Goal: Task Accomplishment & Management: Manage account settings

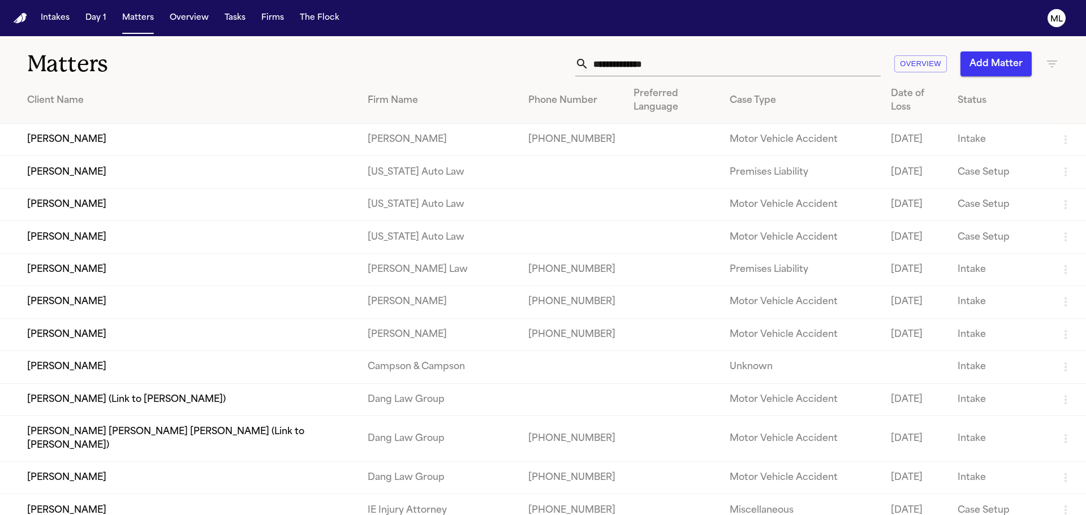
click at [691, 55] on input "text" at bounding box center [735, 63] width 292 height 25
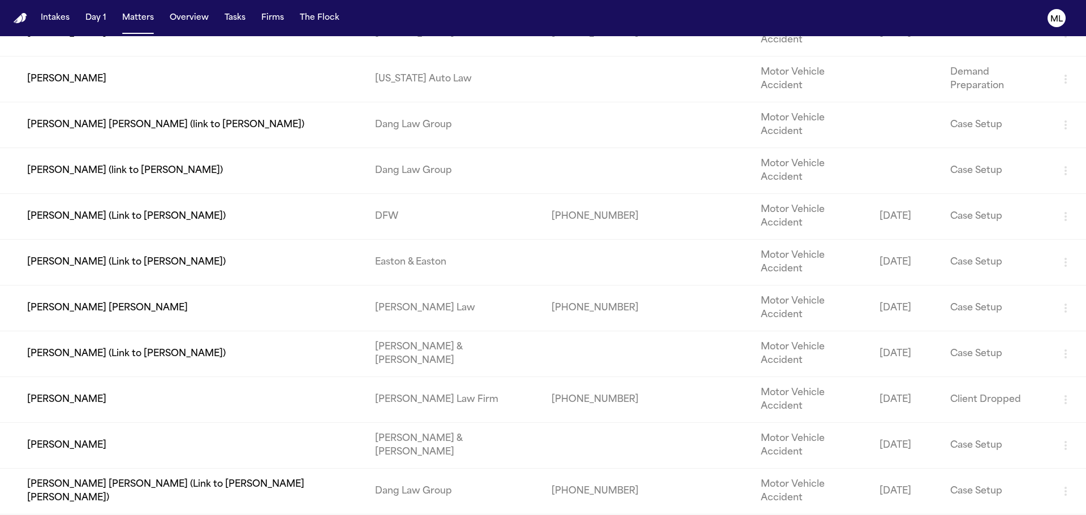
scroll to position [170, 0]
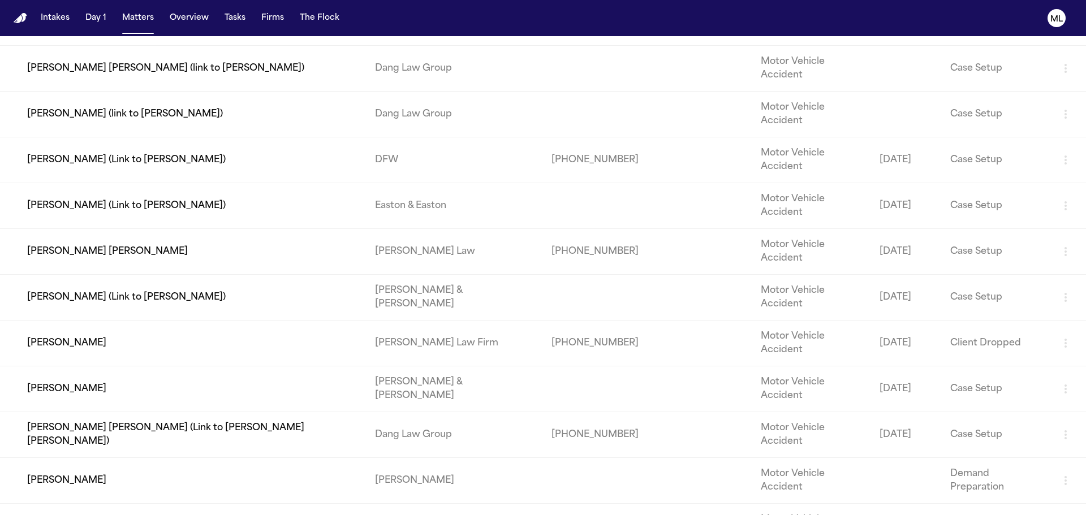
type input "******"
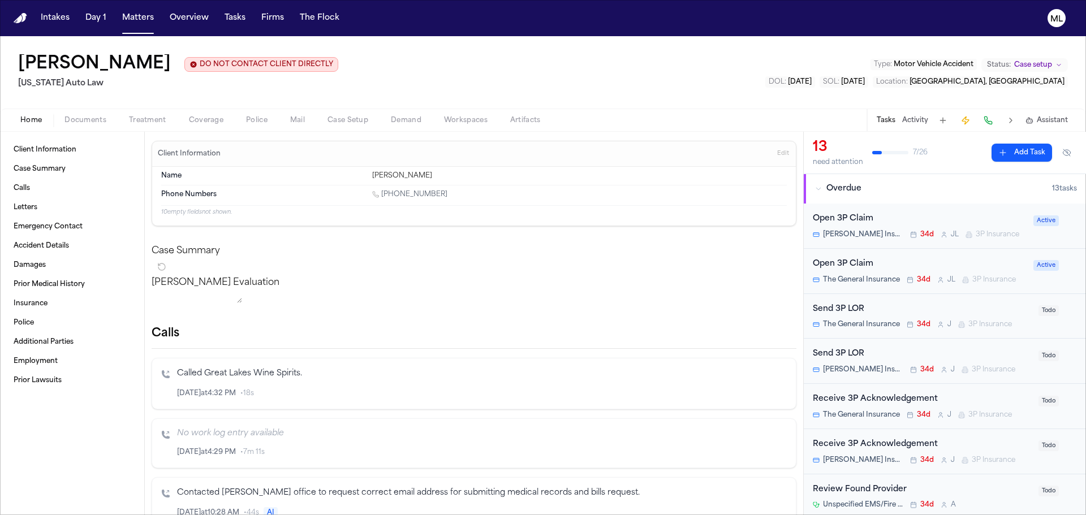
click at [88, 119] on span "Documents" at bounding box center [85, 120] width 42 height 9
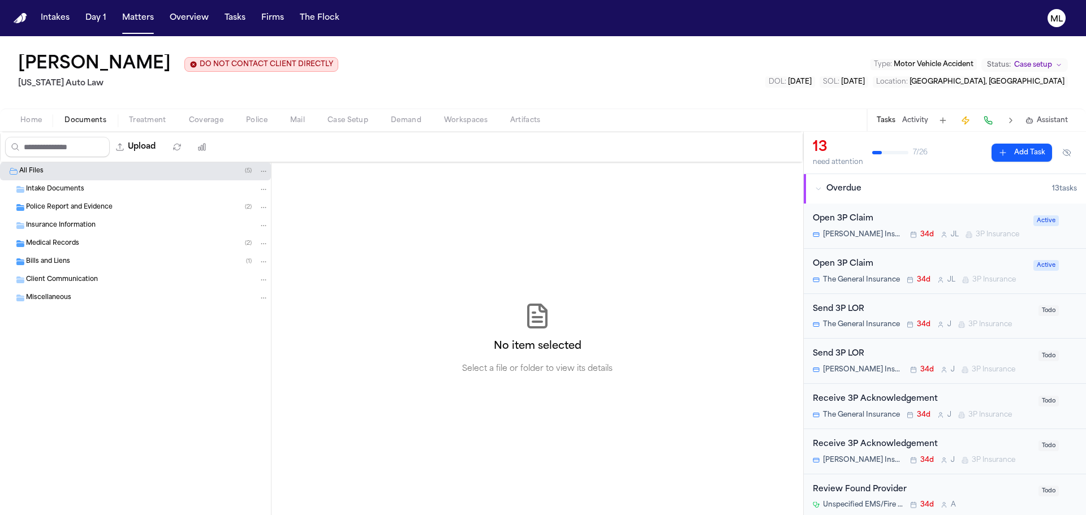
click at [52, 202] on div "Police Report and Evidence ( 2 )" at bounding box center [135, 208] width 271 height 18
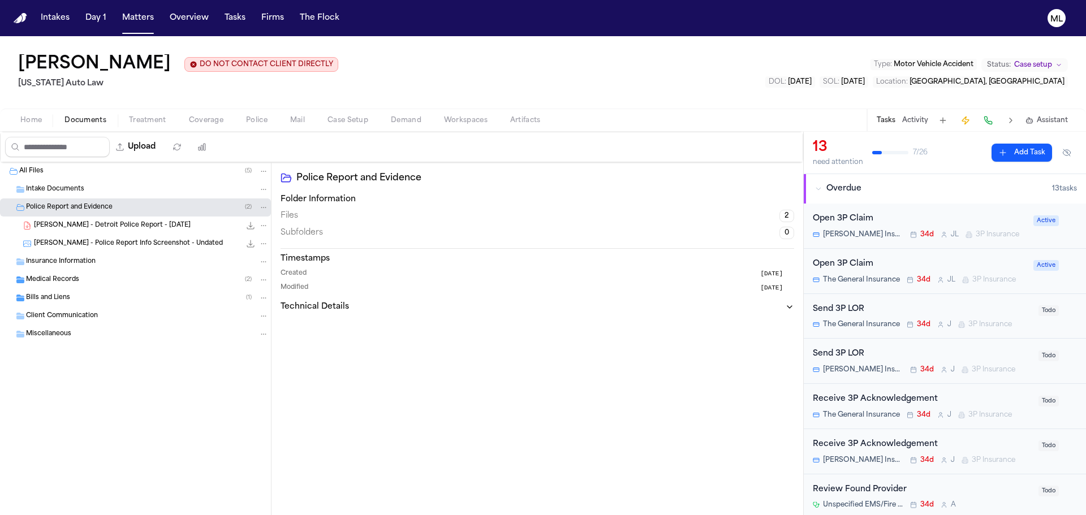
click at [61, 259] on span "Insurance Information" at bounding box center [61, 262] width 70 height 10
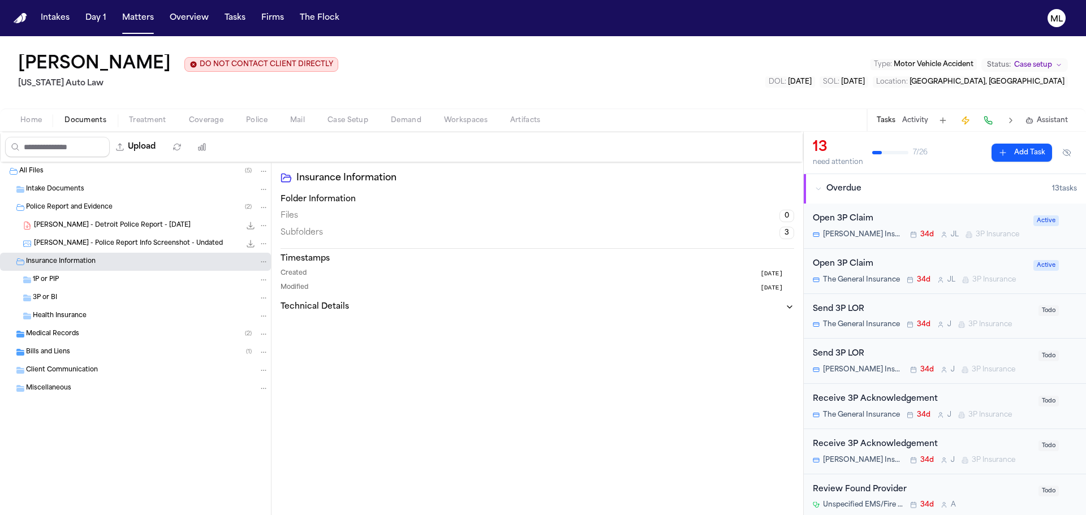
click at [103, 227] on span "[PERSON_NAME] - Detroit Police Report - [DATE]" at bounding box center [112, 226] width 157 height 10
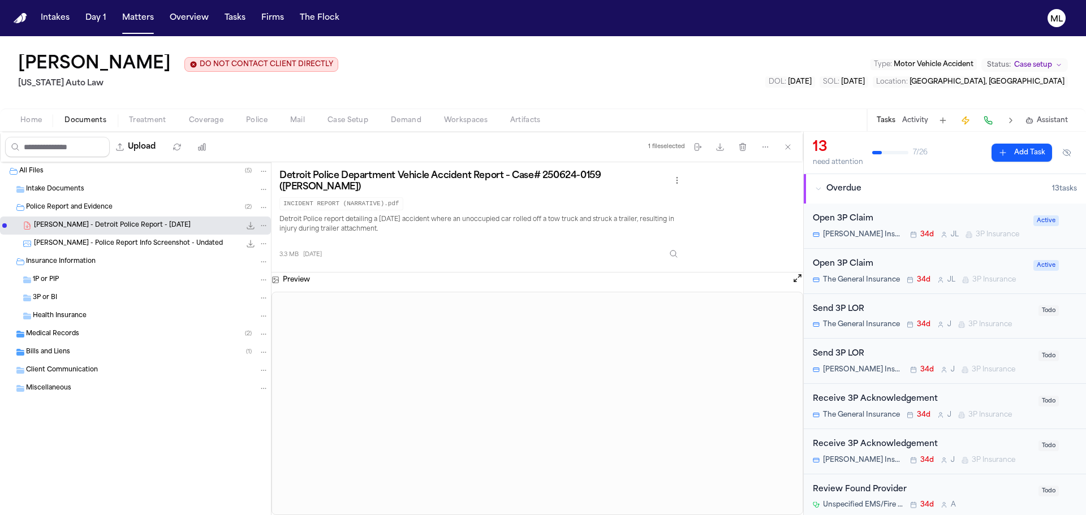
click at [103, 240] on span "[PERSON_NAME] - Police Report Info Screenshot - Undated" at bounding box center [128, 244] width 189 height 10
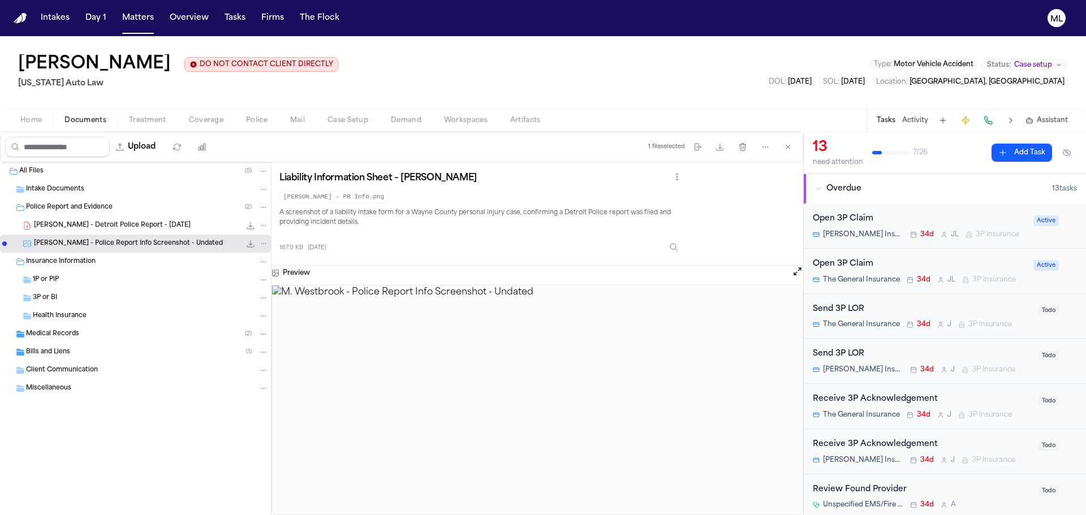
click at [49, 333] on span "Medical Records" at bounding box center [52, 335] width 53 height 10
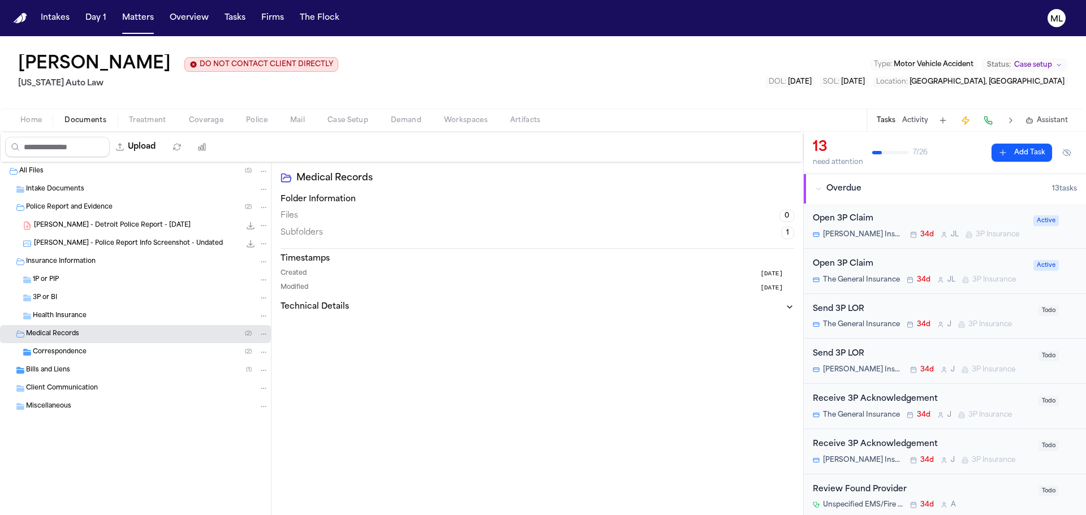
click at [88, 354] on div "Correspondence ( 2 )" at bounding box center [151, 352] width 236 height 10
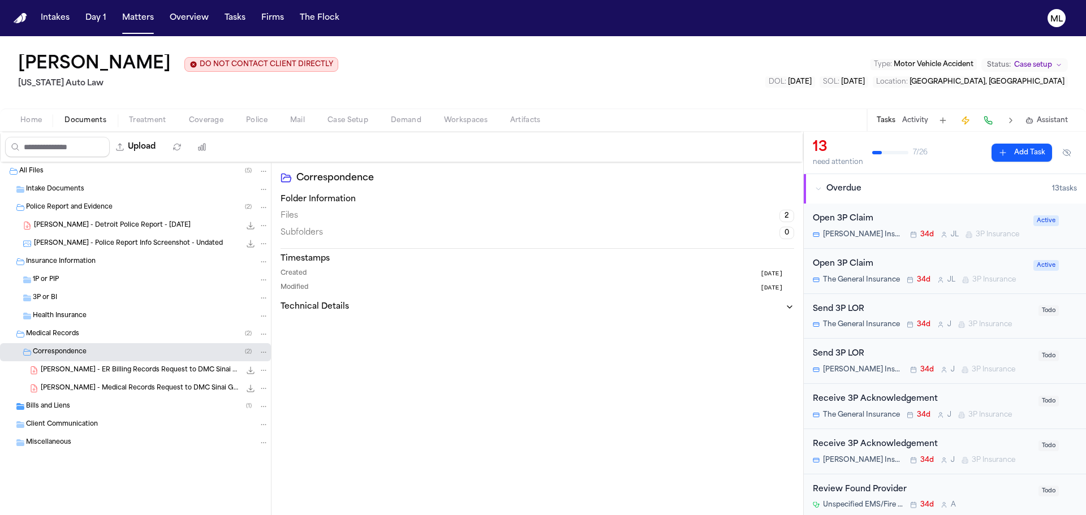
click at [44, 404] on span "Bills and Liens" at bounding box center [48, 407] width 44 height 10
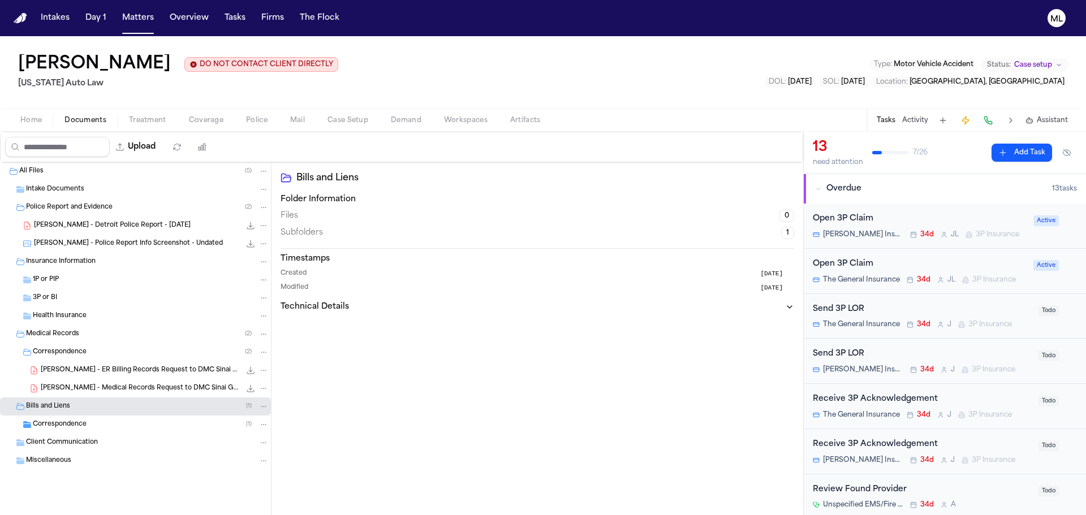
click at [61, 424] on span "Correspondence" at bounding box center [60, 425] width 54 height 10
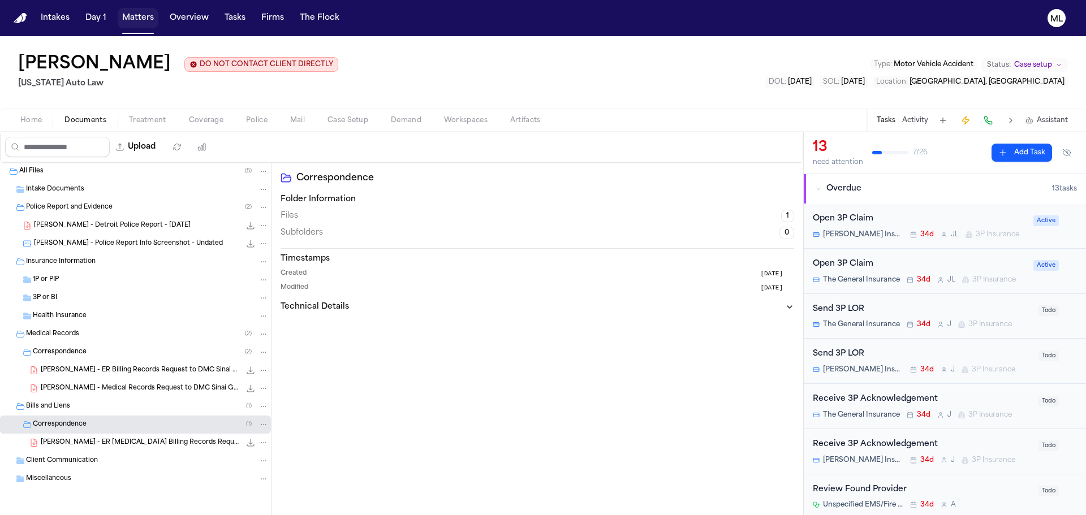
click at [132, 15] on button "Matters" at bounding box center [138, 18] width 41 height 20
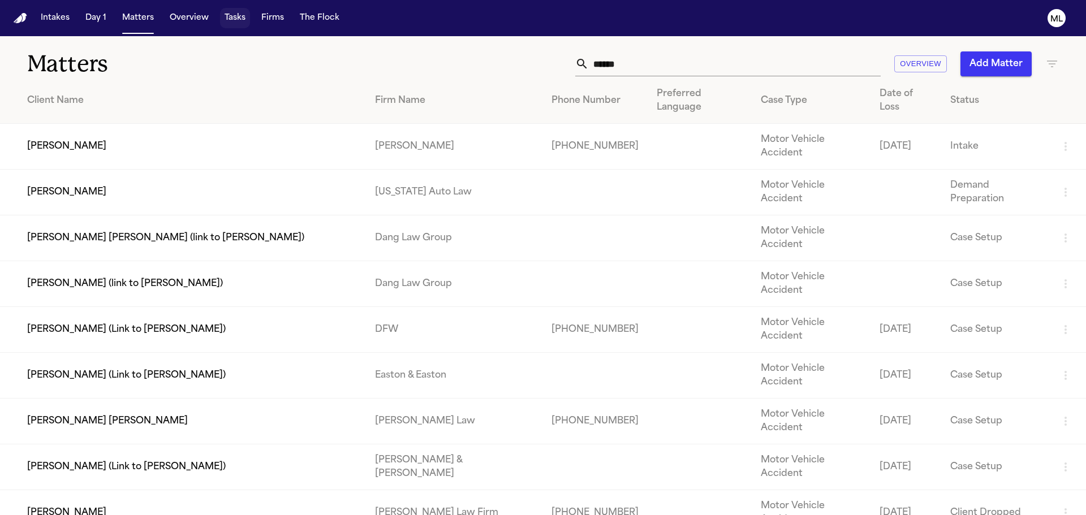
click at [233, 16] on button "Tasks" at bounding box center [235, 18] width 30 height 20
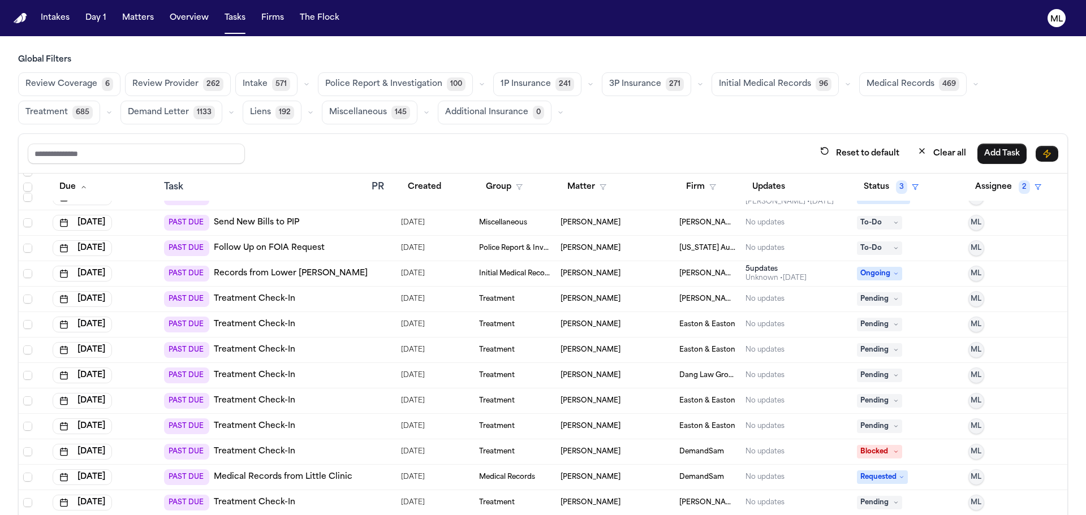
scroll to position [2715, 0]
click at [26, 325] on span "Select row" at bounding box center [27, 324] width 9 height 9
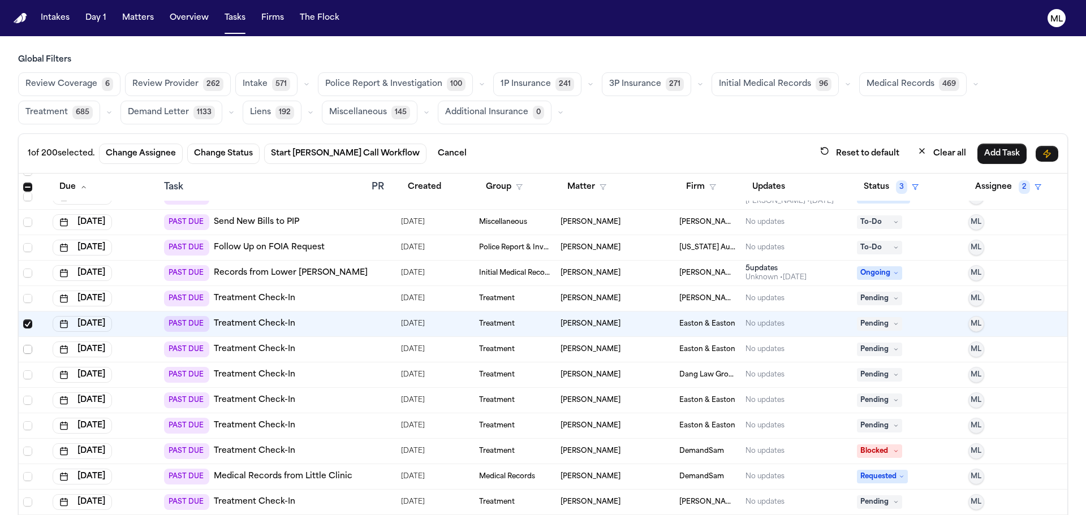
click at [27, 351] on span "Select row" at bounding box center [27, 349] width 9 height 9
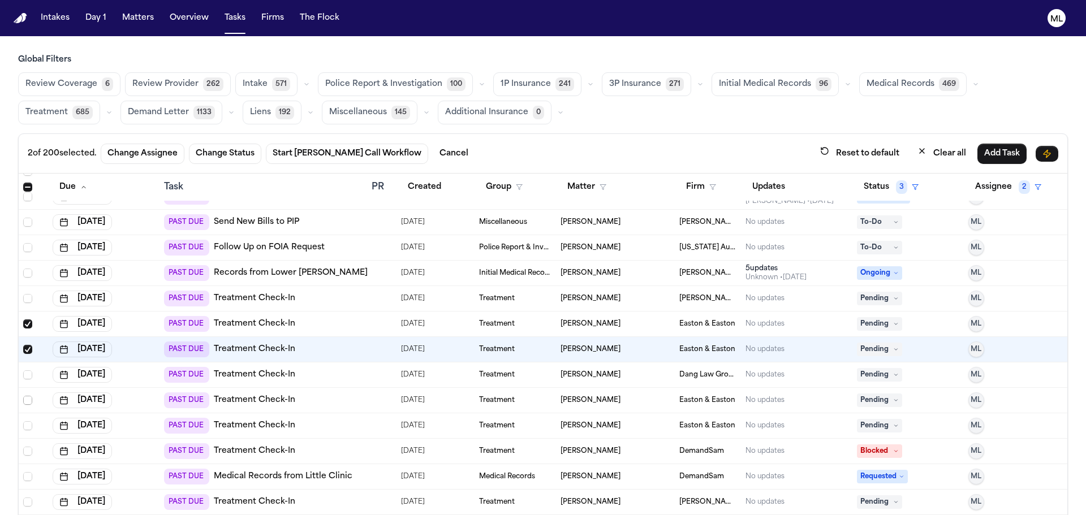
click at [26, 401] on span "Select row" at bounding box center [27, 400] width 9 height 9
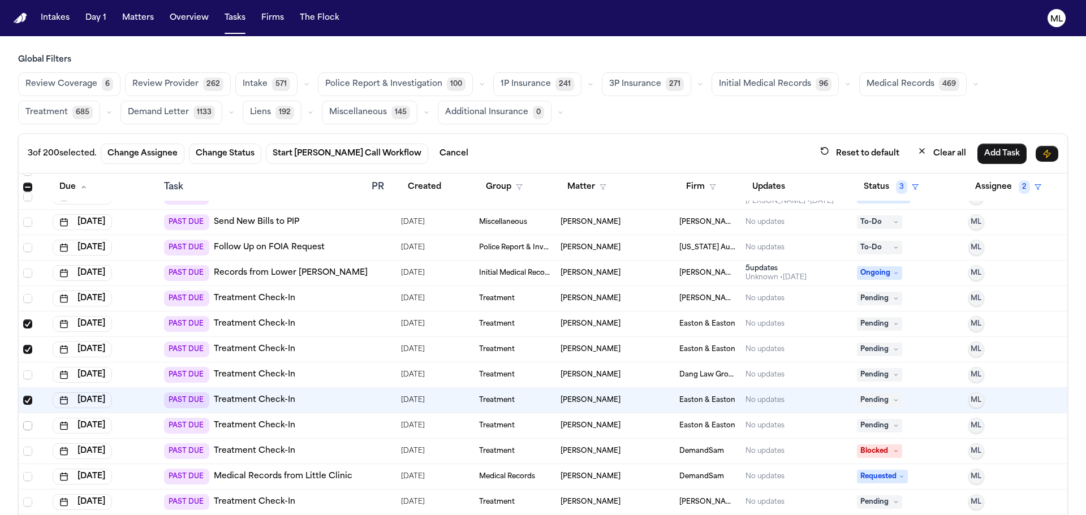
click at [25, 427] on span "Select row" at bounding box center [27, 425] width 9 height 9
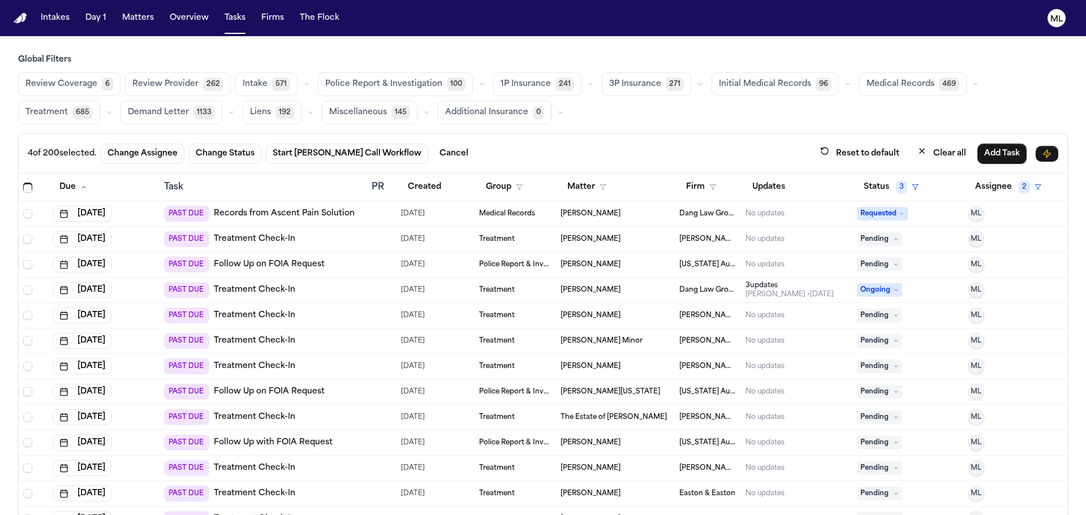
scroll to position [3111, 0]
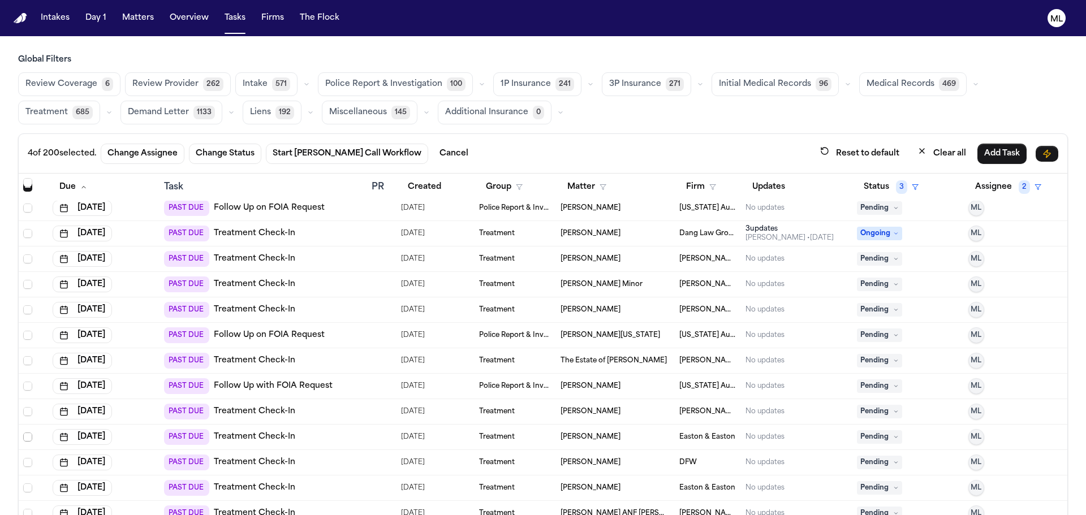
click at [24, 440] on span "Select row" at bounding box center [27, 437] width 9 height 9
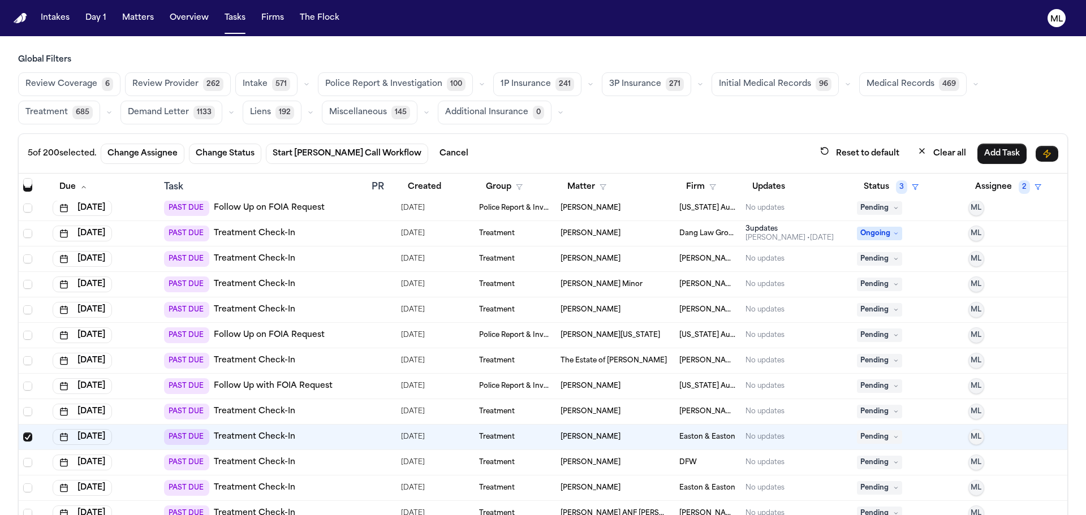
scroll to position [3168, 0]
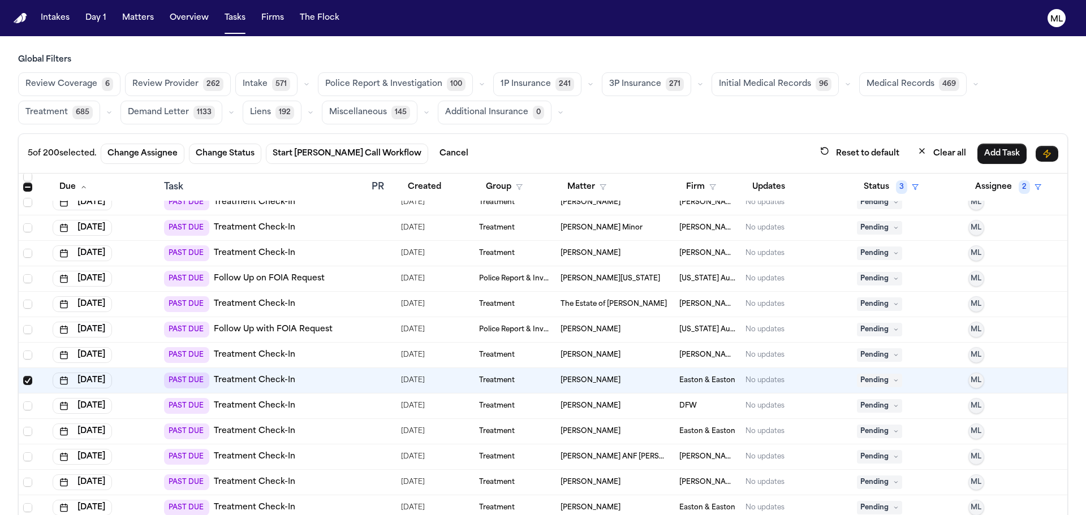
click at [21, 434] on td at bounding box center [33, 431] width 29 height 25
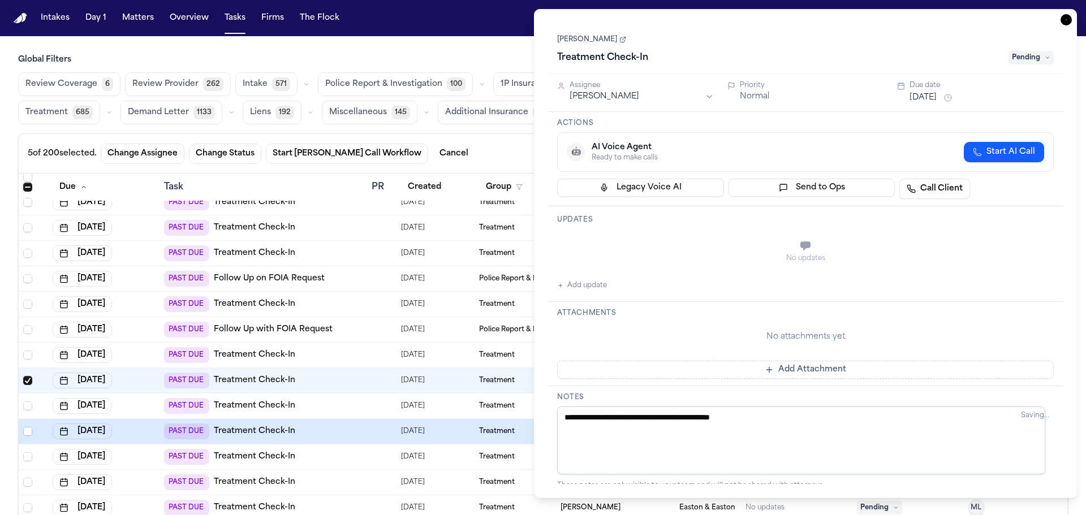
click at [1065, 19] on icon "button" at bounding box center [1066, 19] width 11 height 11
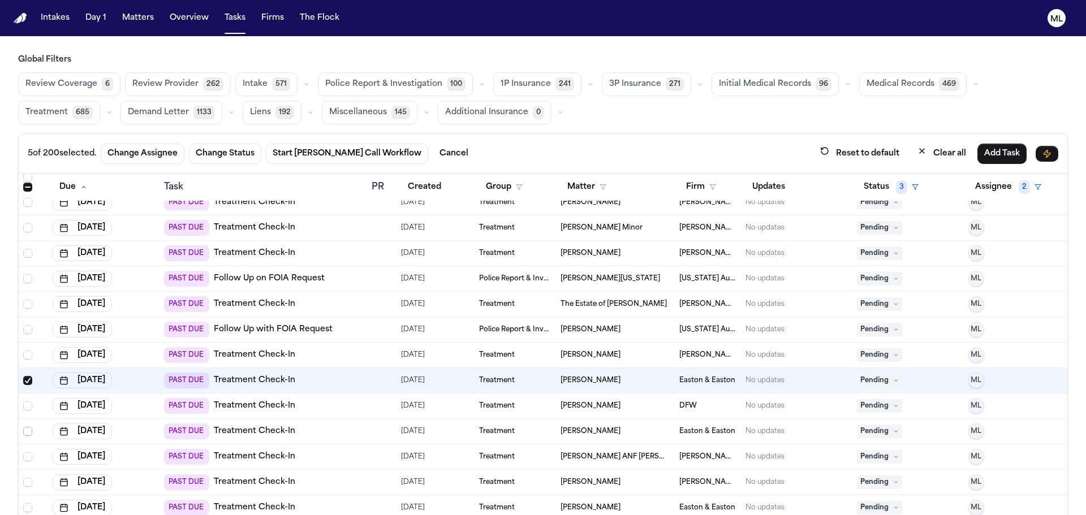
click at [29, 429] on span "Select row" at bounding box center [27, 431] width 9 height 9
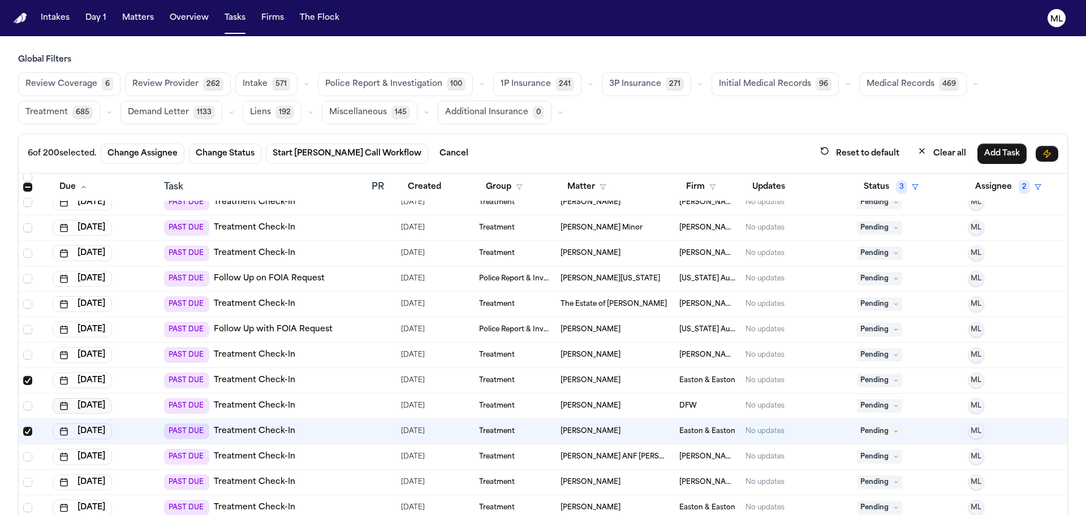
scroll to position [3224, 0]
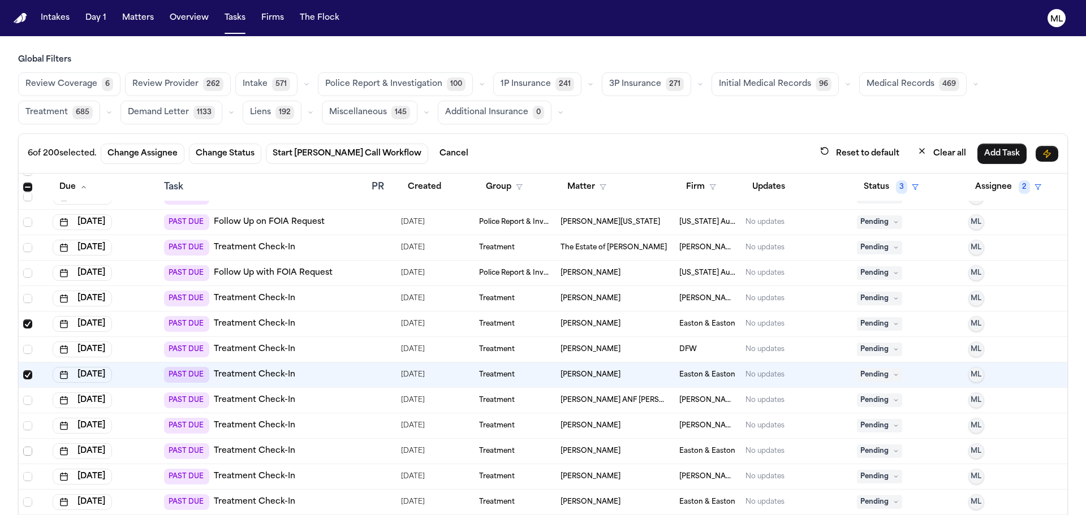
click at [28, 453] on span "Select row" at bounding box center [27, 451] width 9 height 9
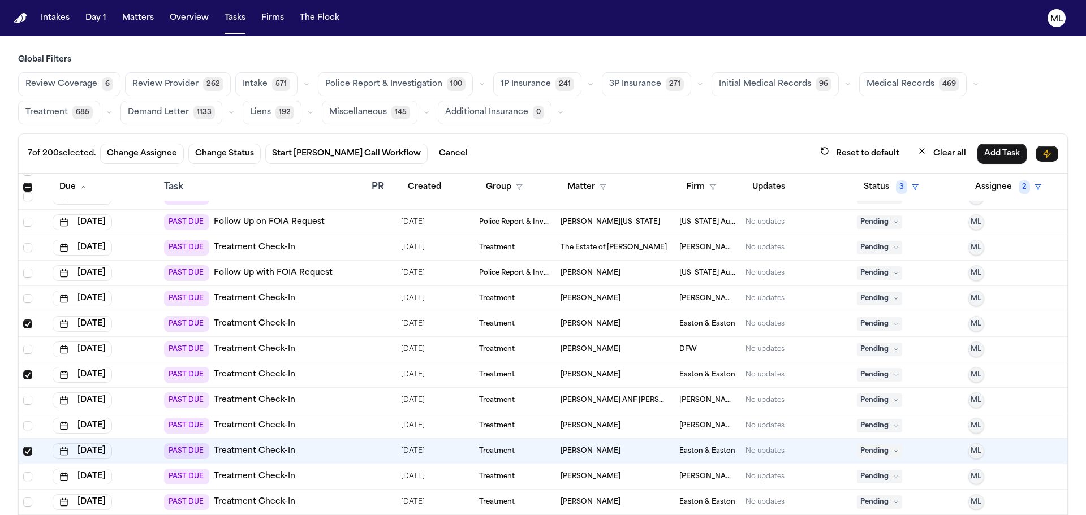
scroll to position [3281, 0]
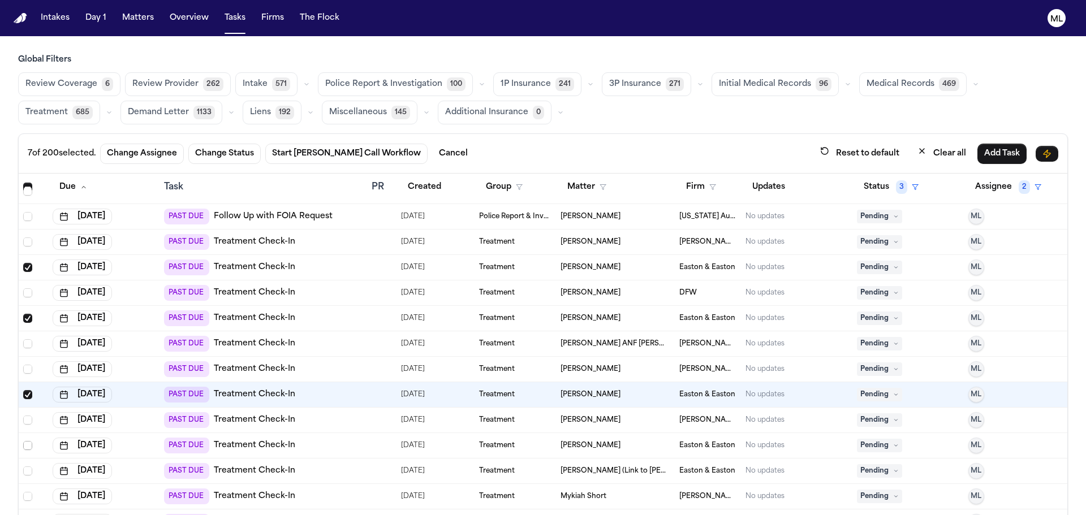
click at [28, 445] on span "Select row" at bounding box center [27, 445] width 9 height 9
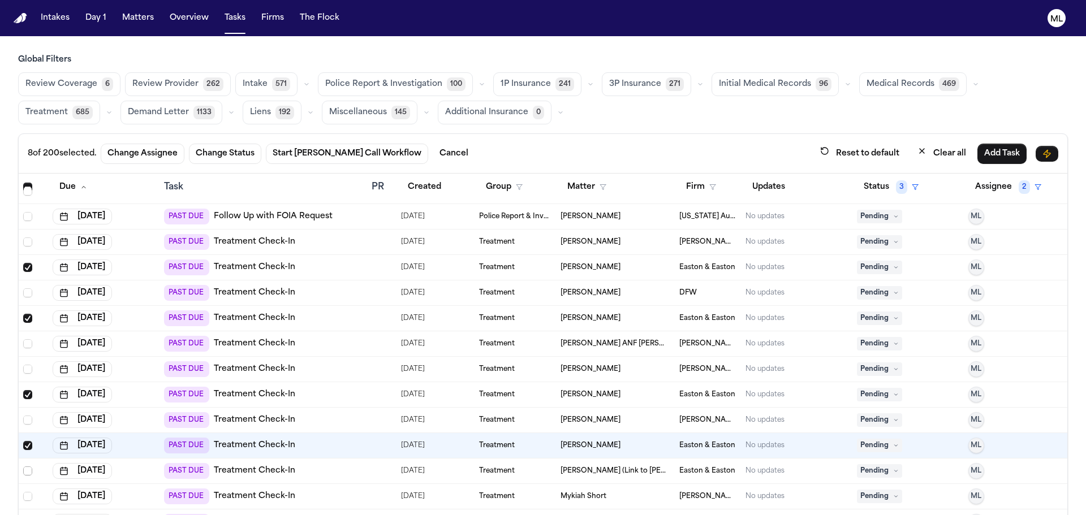
click at [27, 473] on span "Select row" at bounding box center [27, 471] width 9 height 9
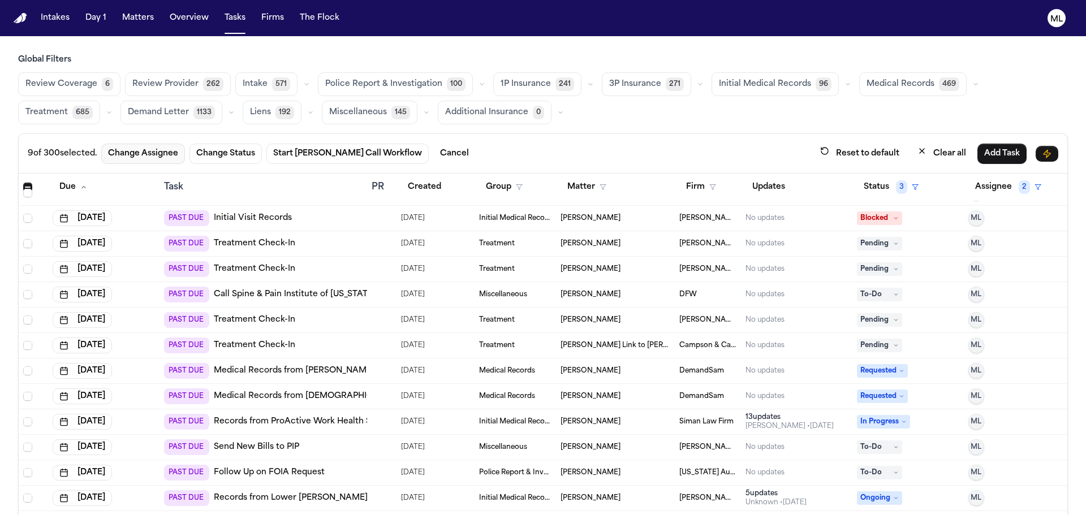
scroll to position [2546, 0]
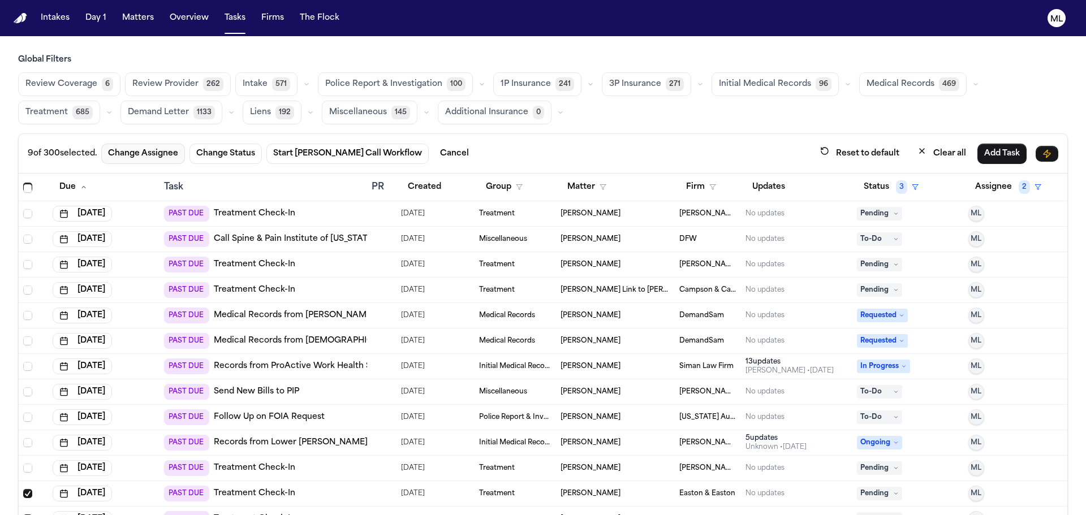
click at [153, 150] on button "Change Assignee" at bounding box center [143, 154] width 84 height 20
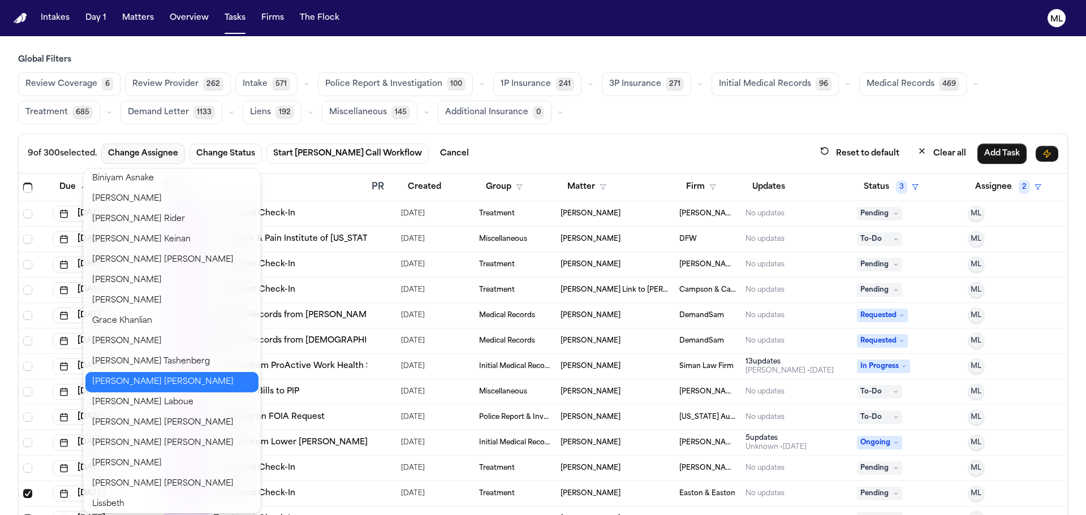
scroll to position [339, 0]
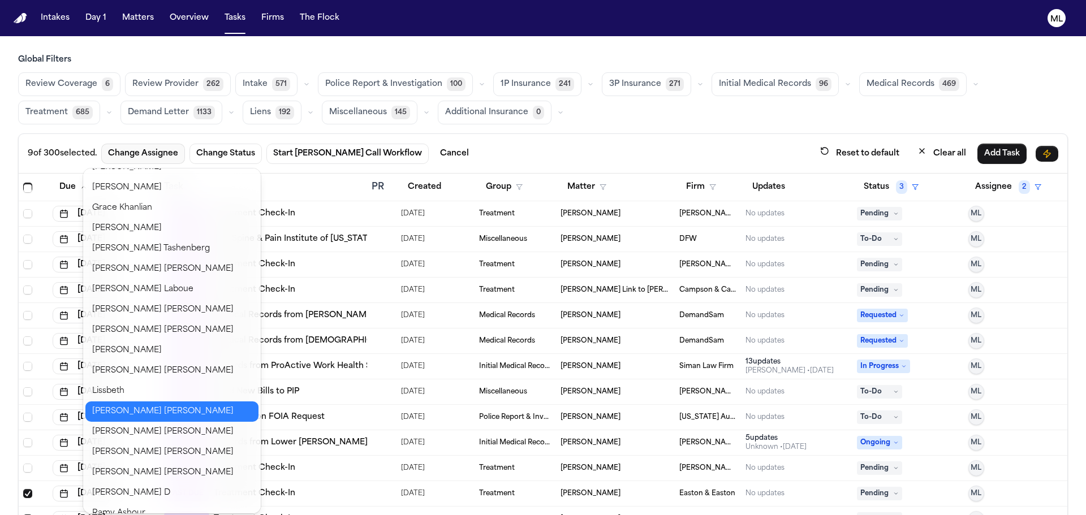
click at [147, 409] on button "[PERSON_NAME]" at bounding box center [171, 412] width 173 height 20
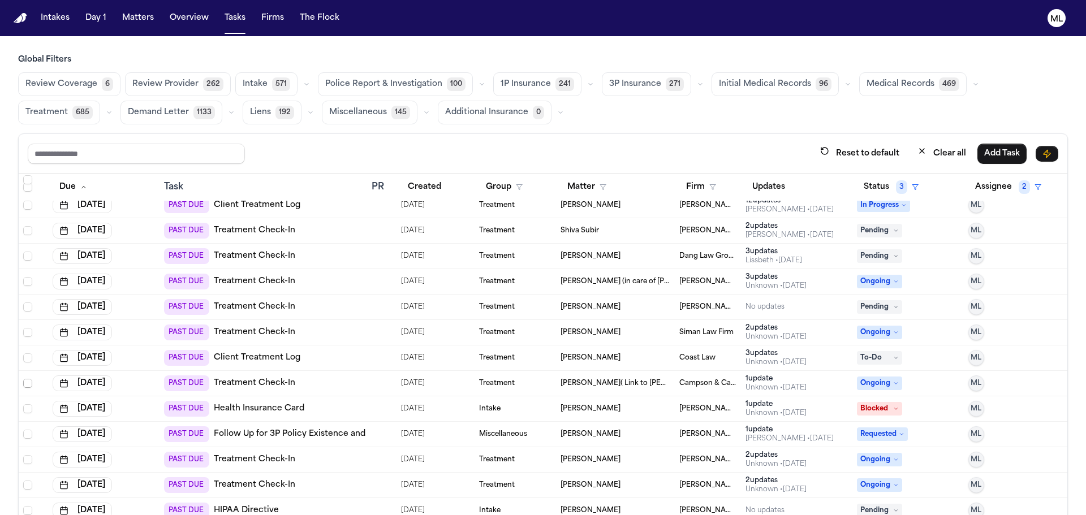
click at [26, 386] on span "Select row" at bounding box center [27, 383] width 9 height 9
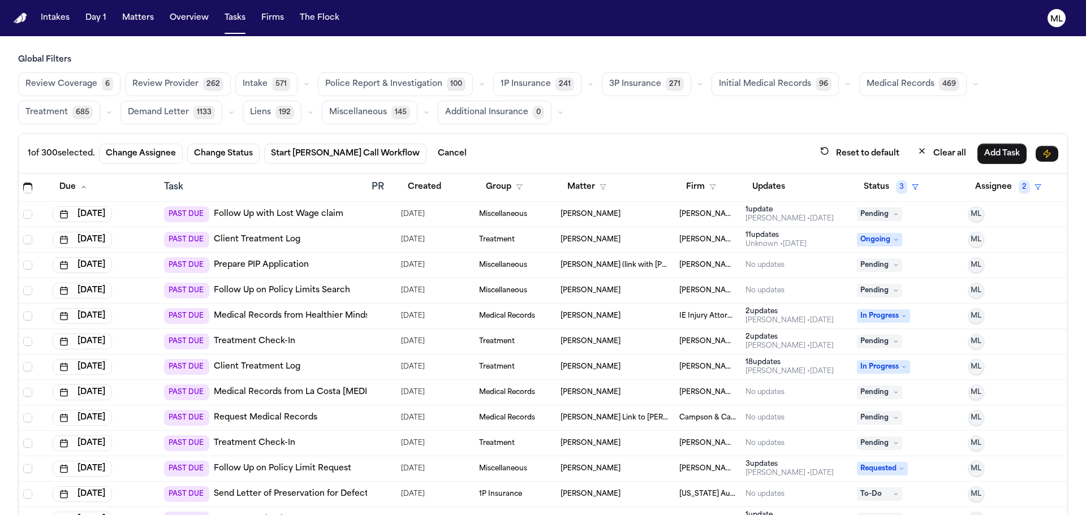
scroll to position [1018, 0]
click at [27, 418] on span "Select row" at bounding box center [27, 417] width 9 height 9
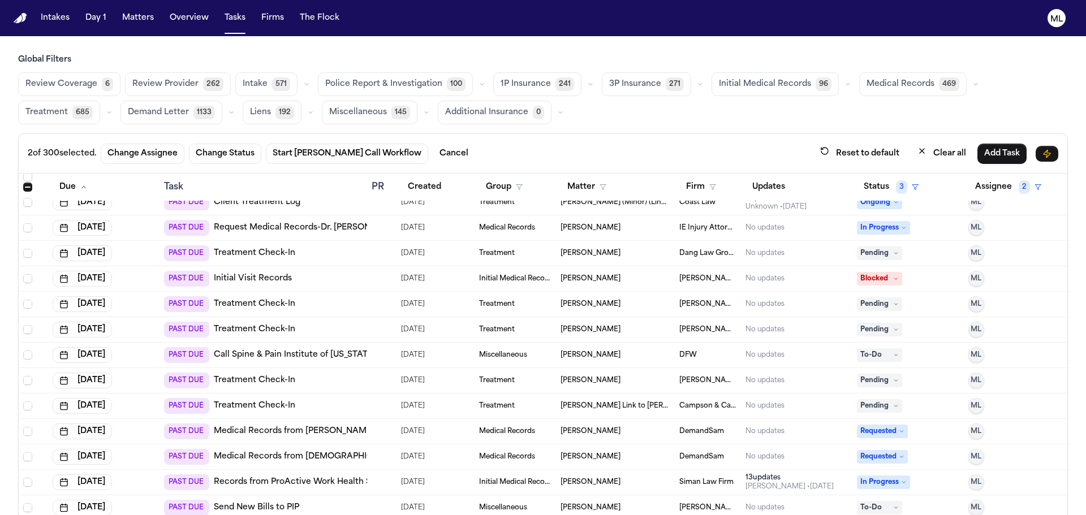
scroll to position [2432, 0]
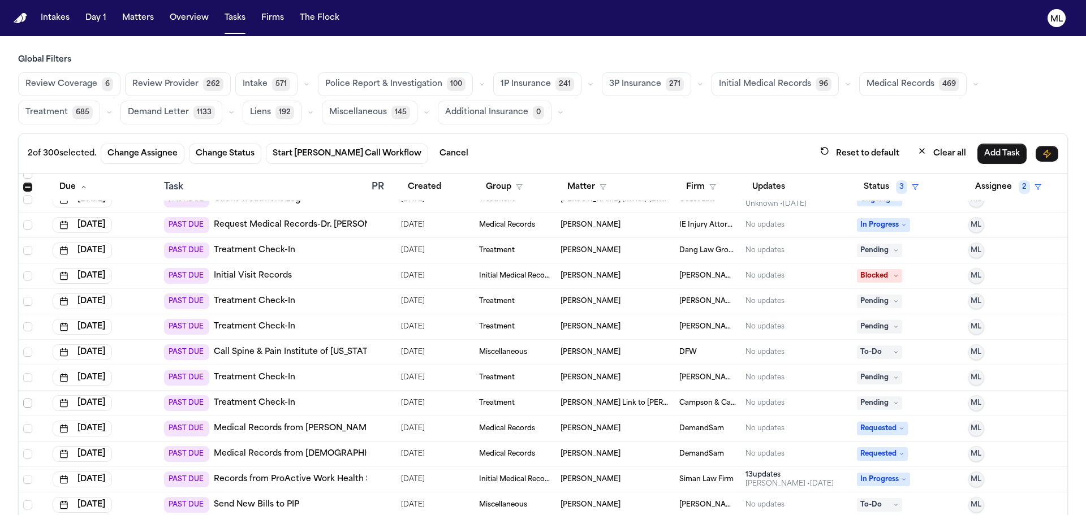
click at [27, 402] on span "Select row" at bounding box center [27, 403] width 9 height 9
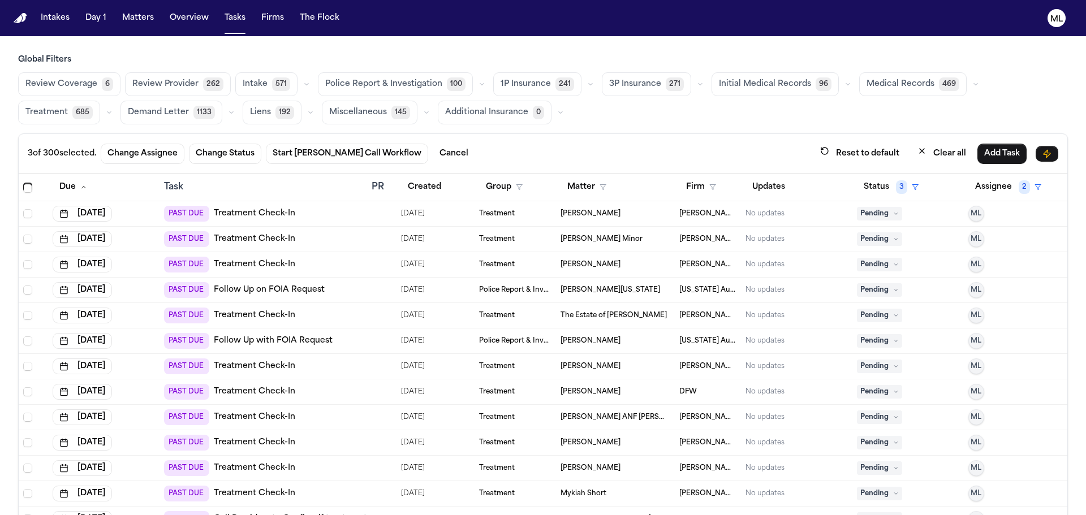
scroll to position [3111, 0]
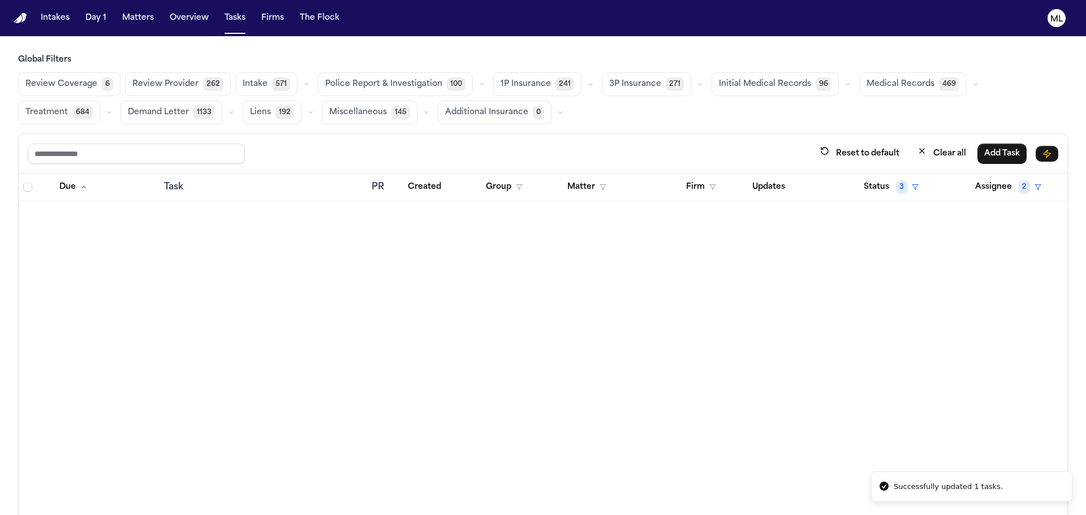
scroll to position [1697, 0]
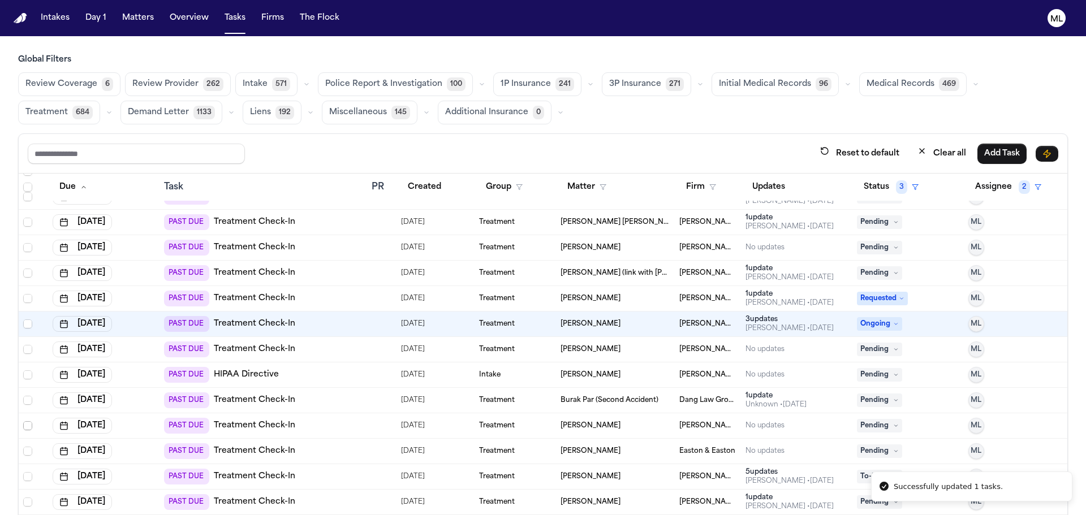
click at [26, 429] on span "Select row" at bounding box center [27, 425] width 9 height 9
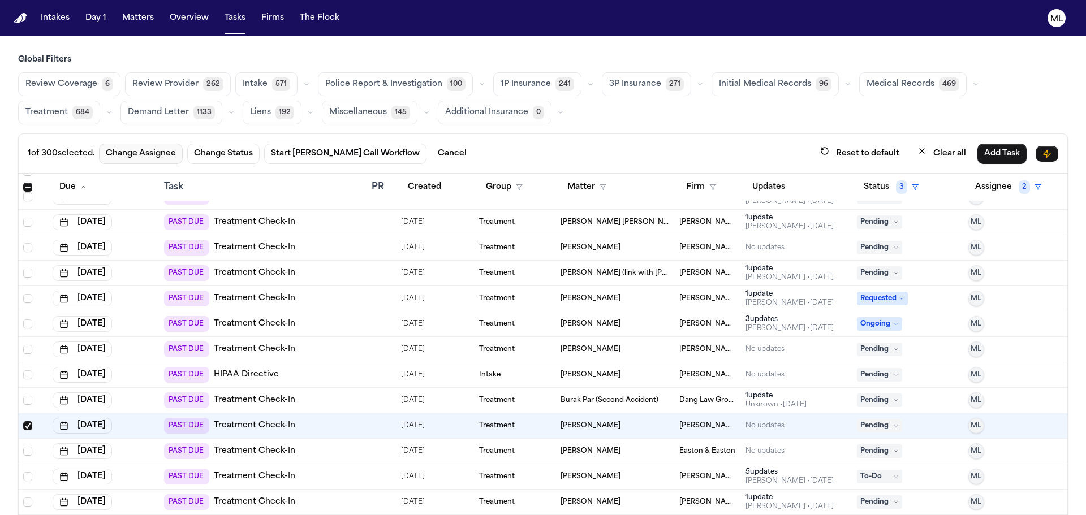
click at [150, 157] on button "Change Assignee" at bounding box center [141, 154] width 84 height 20
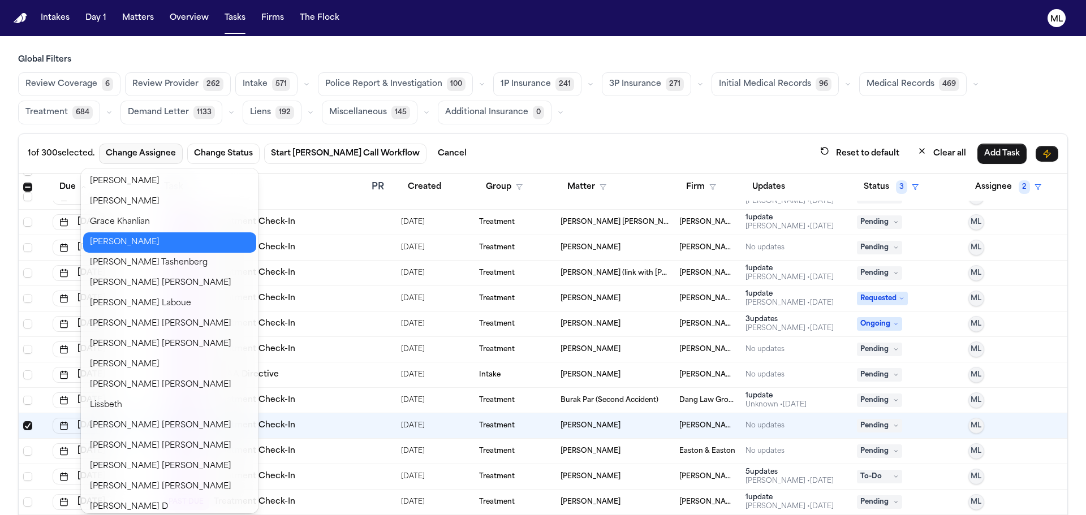
scroll to position [396, 0]
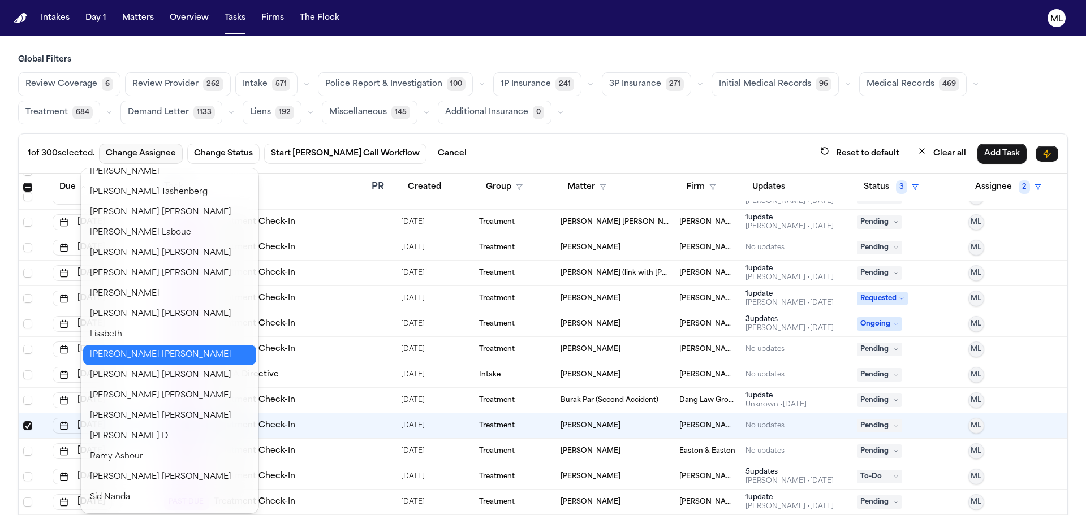
click at [143, 360] on button "[PERSON_NAME]" at bounding box center [169, 355] width 173 height 20
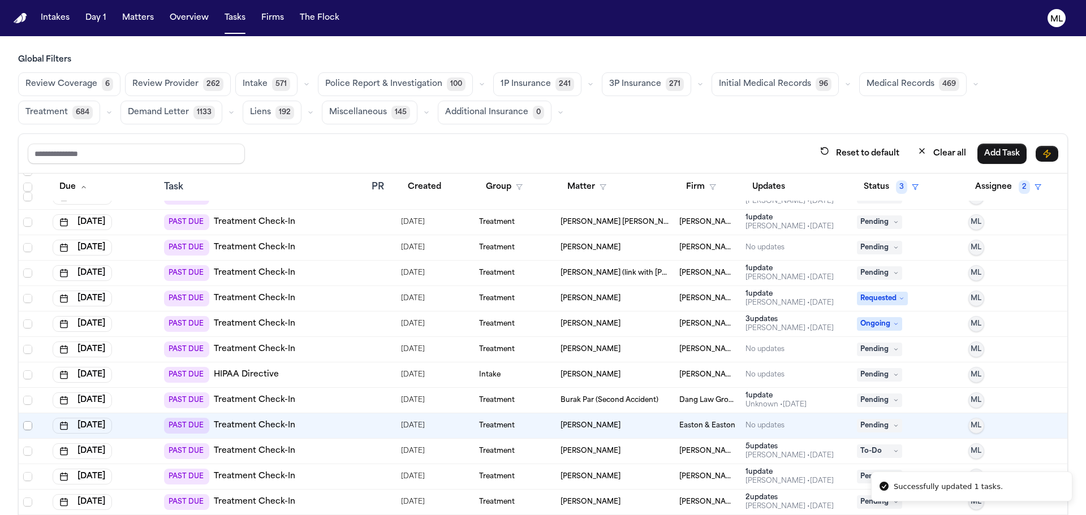
click at [29, 428] on span "Select row" at bounding box center [27, 425] width 9 height 9
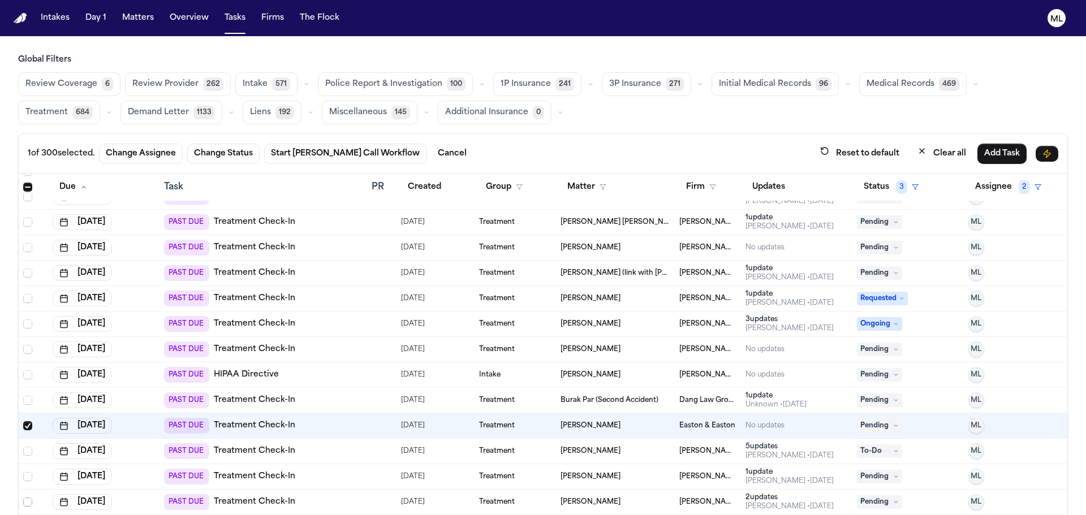
click at [26, 505] on span "Select row" at bounding box center [27, 502] width 9 height 9
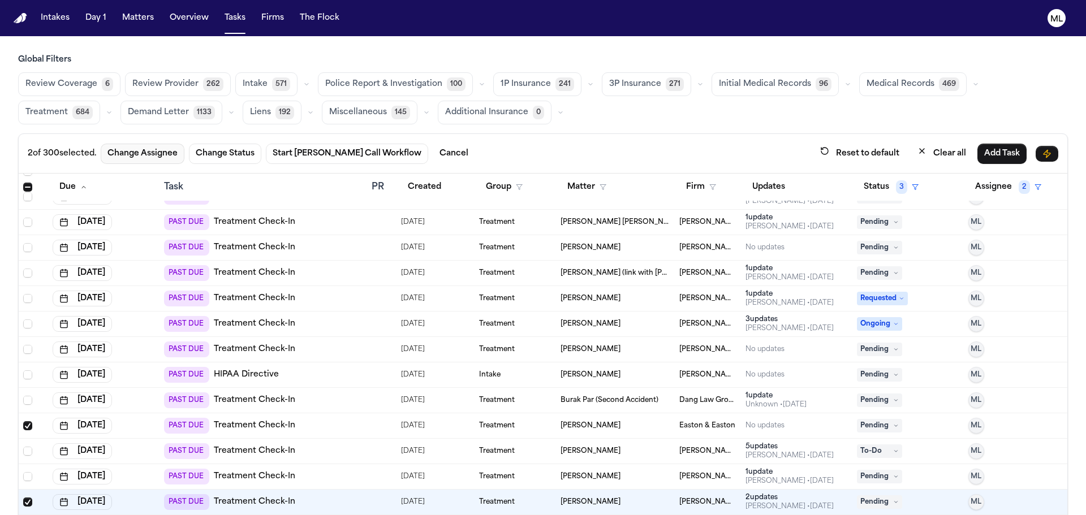
click at [148, 148] on button "Change Assignee" at bounding box center [143, 154] width 84 height 20
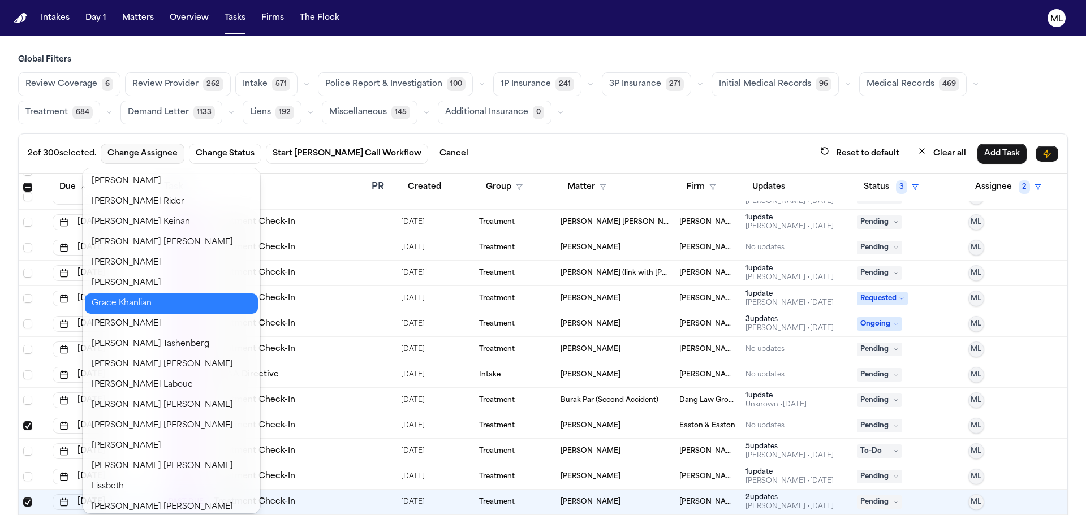
scroll to position [339, 0]
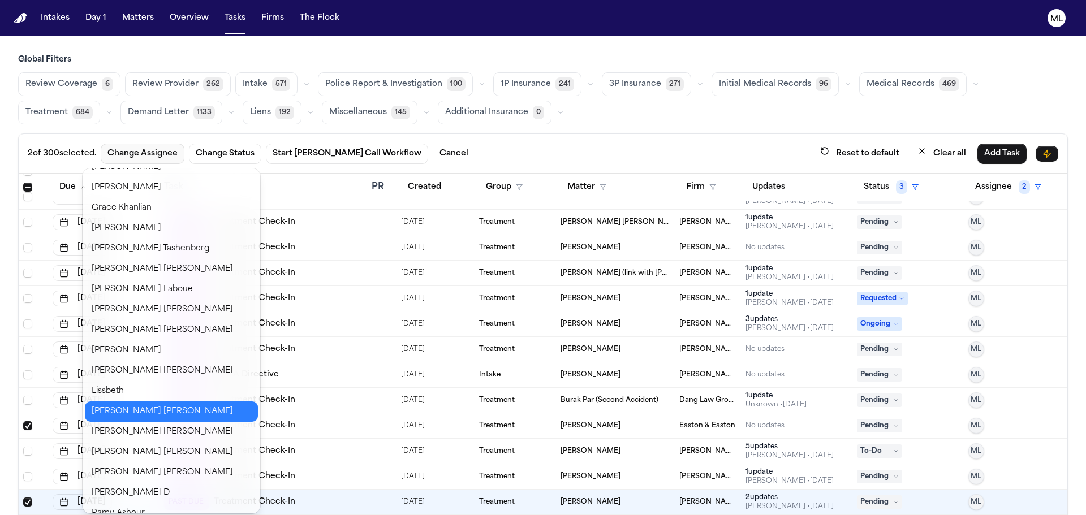
click at [142, 410] on button "[PERSON_NAME]" at bounding box center [171, 412] width 173 height 20
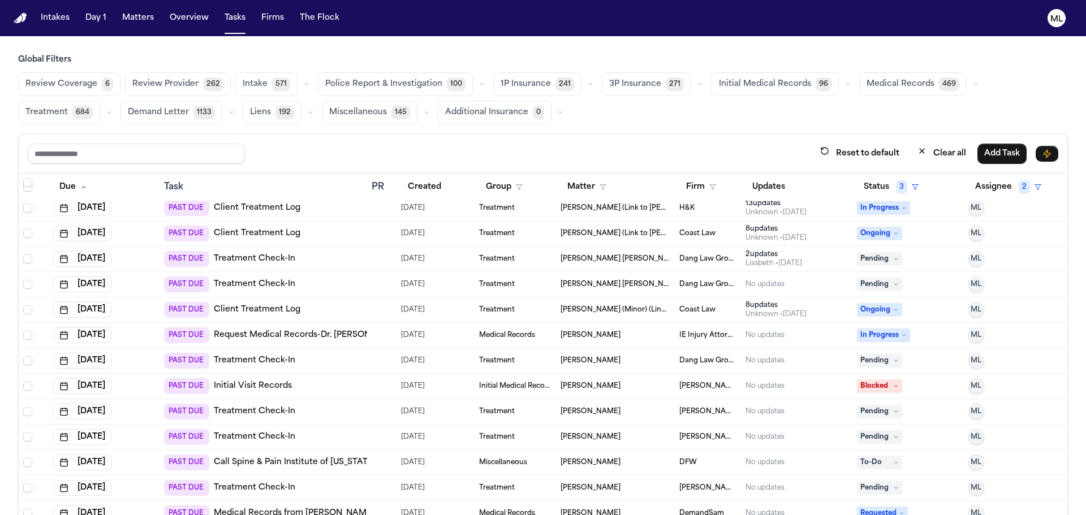
scroll to position [2150, 0]
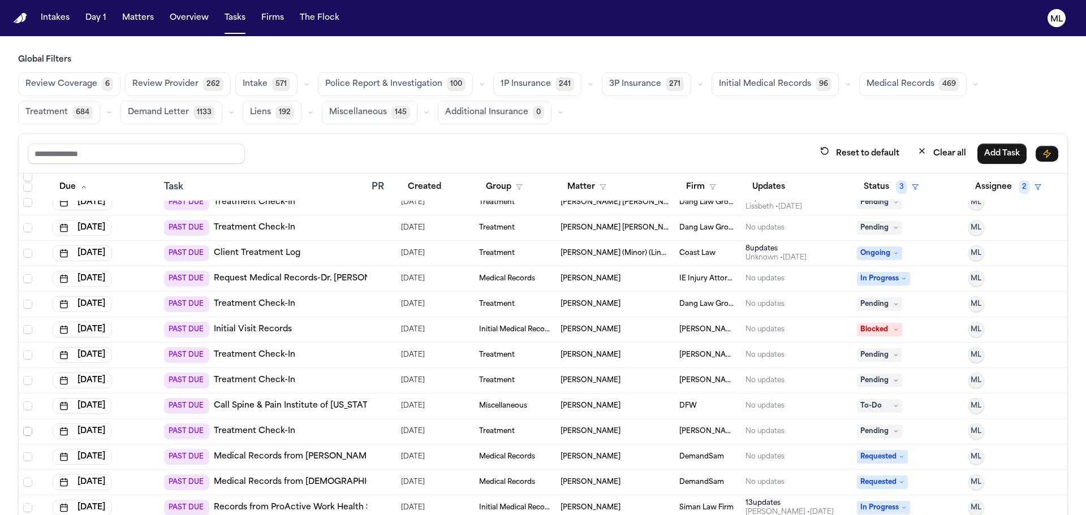
click at [24, 432] on span "Select row" at bounding box center [27, 431] width 9 height 9
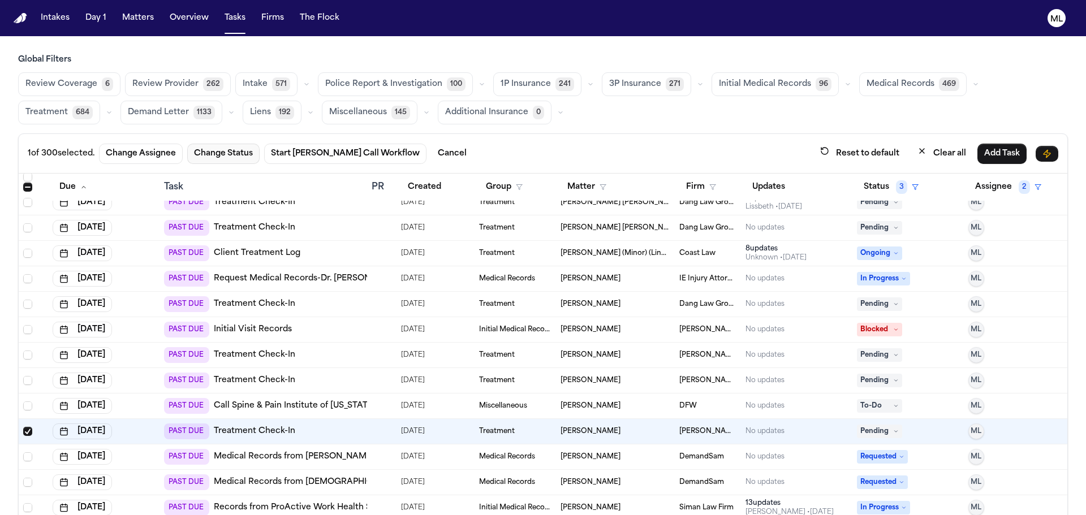
click at [228, 156] on button "Change Status" at bounding box center [223, 154] width 72 height 20
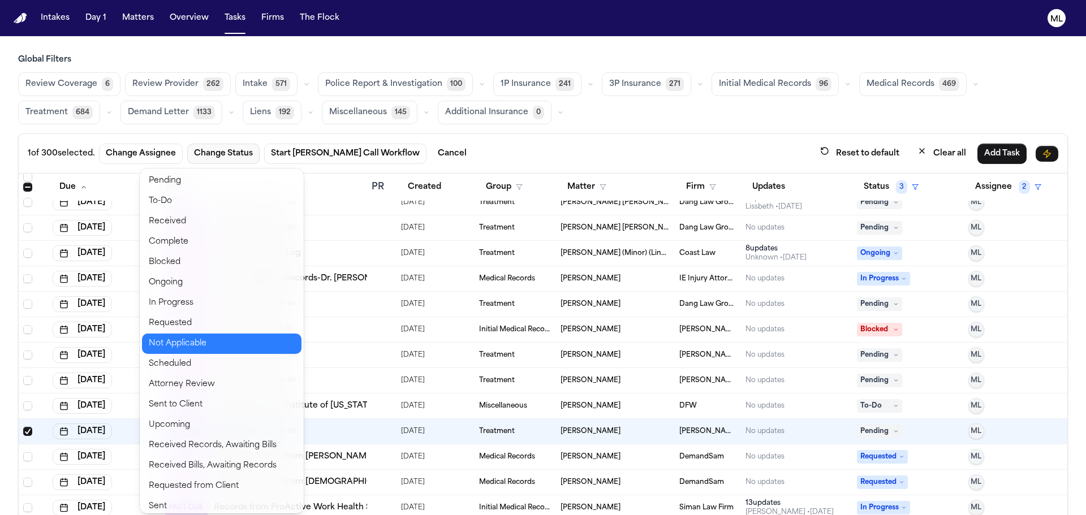
click at [181, 341] on button "Not Applicable" at bounding box center [222, 344] width 160 height 20
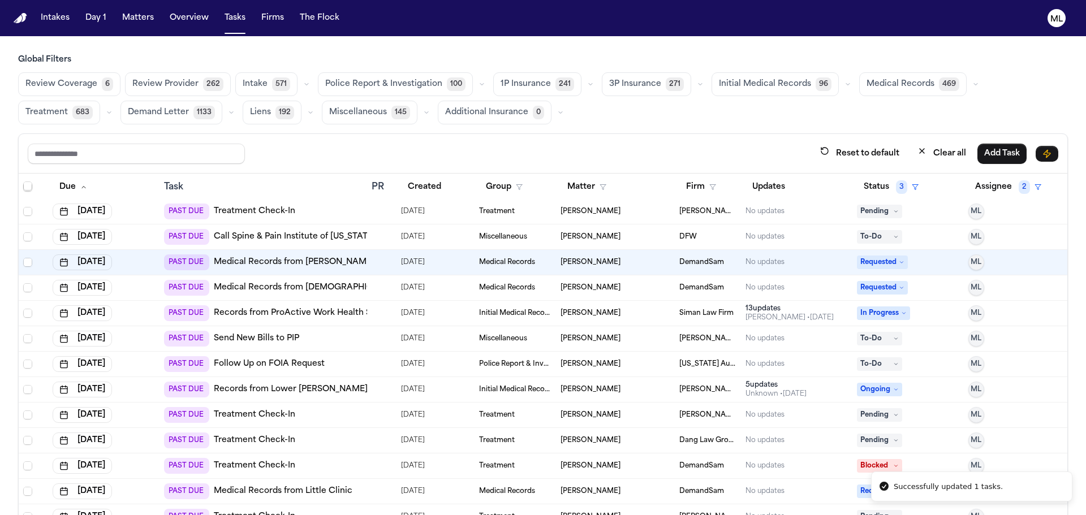
scroll to position [2319, 0]
click at [27, 415] on span "Select row" at bounding box center [27, 414] width 9 height 9
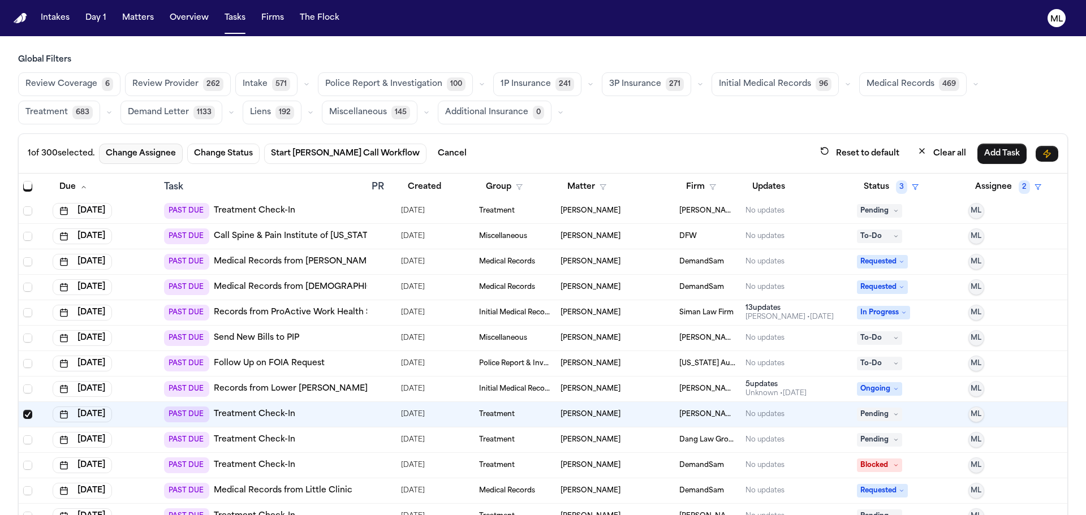
click at [158, 153] on button "Change Assignee" at bounding box center [141, 154] width 84 height 20
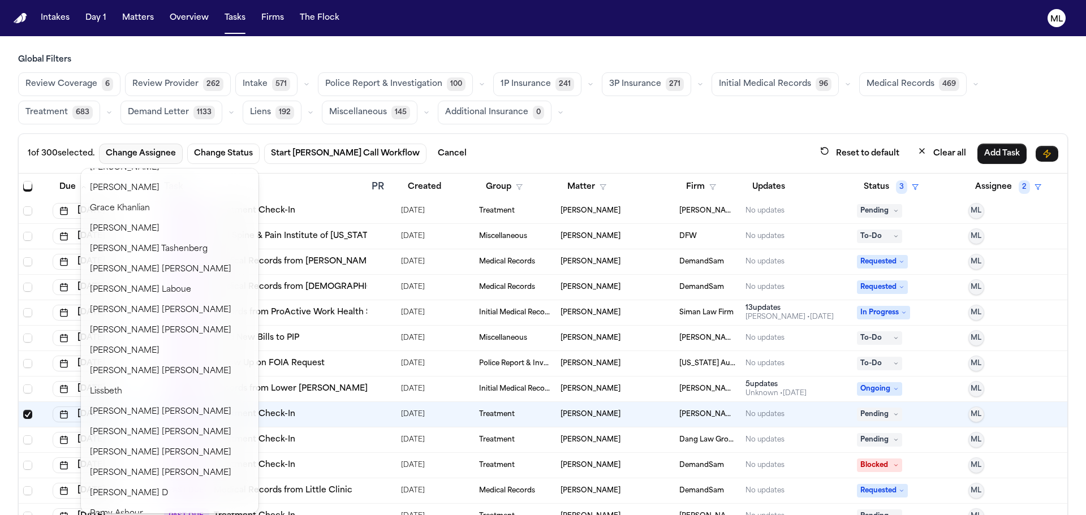
scroll to position [339, 0]
click at [142, 408] on button "[PERSON_NAME]" at bounding box center [169, 412] width 173 height 20
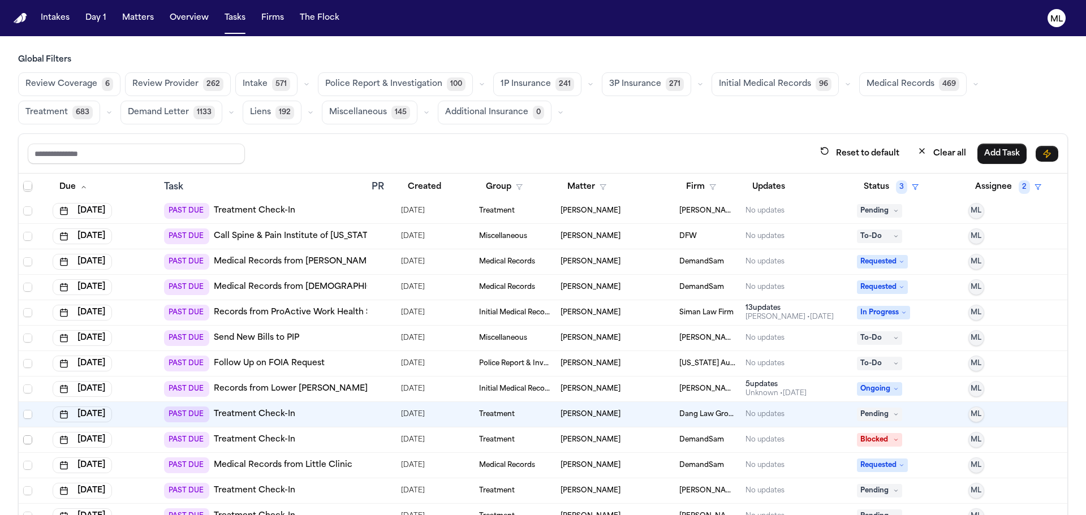
click at [25, 442] on span "Select row" at bounding box center [27, 440] width 9 height 9
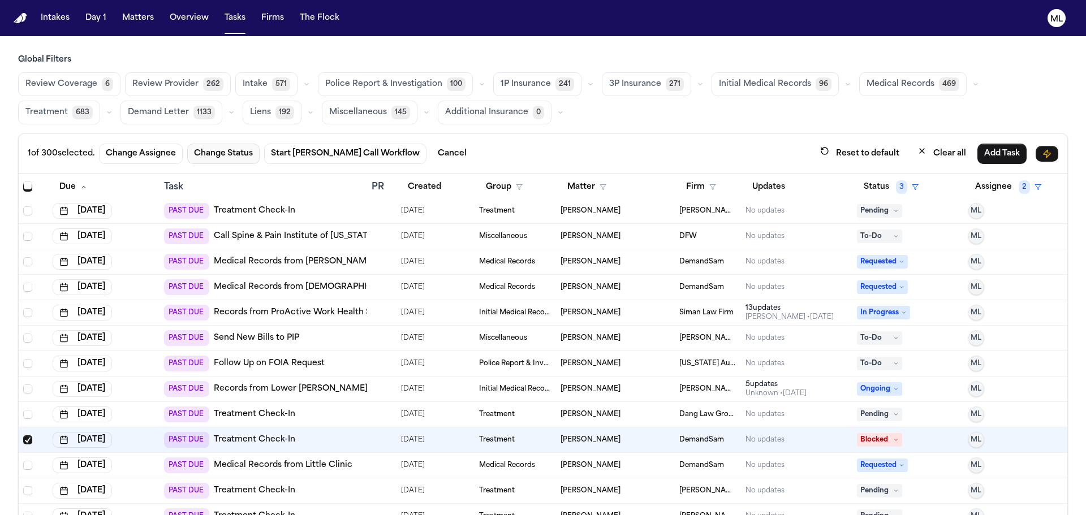
click at [221, 153] on button "Change Status" at bounding box center [223, 154] width 72 height 20
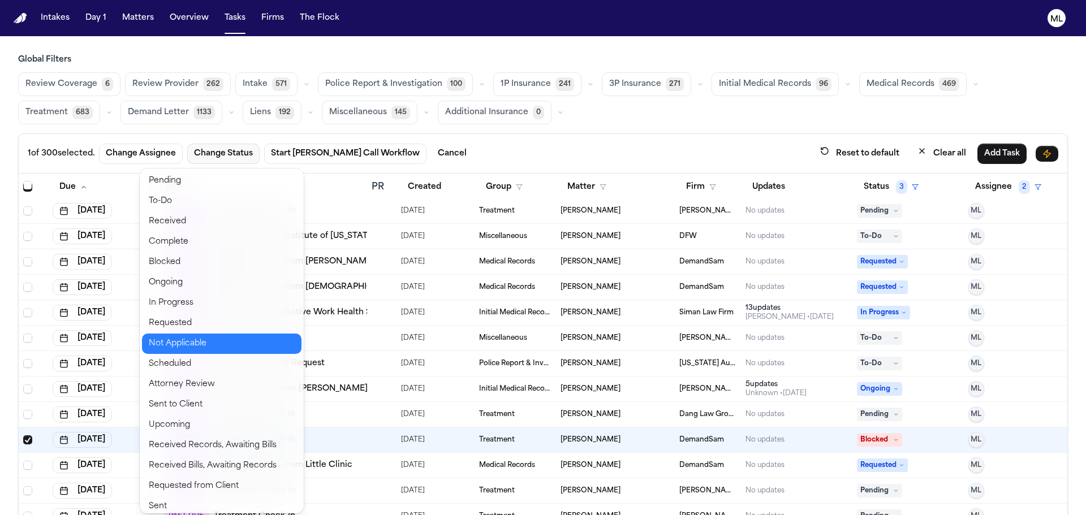
click at [195, 350] on button "Not Applicable" at bounding box center [222, 344] width 160 height 20
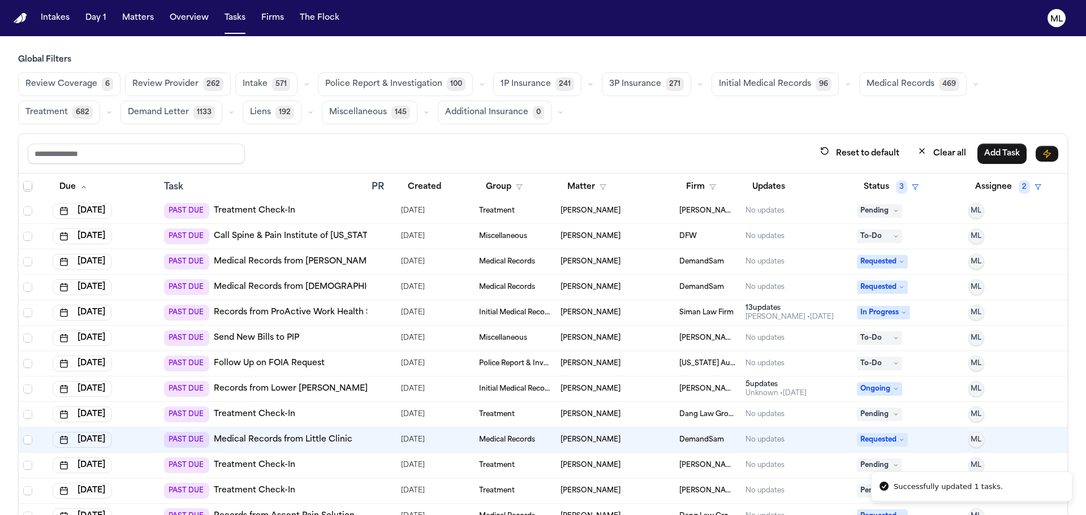
scroll to position [2376, 0]
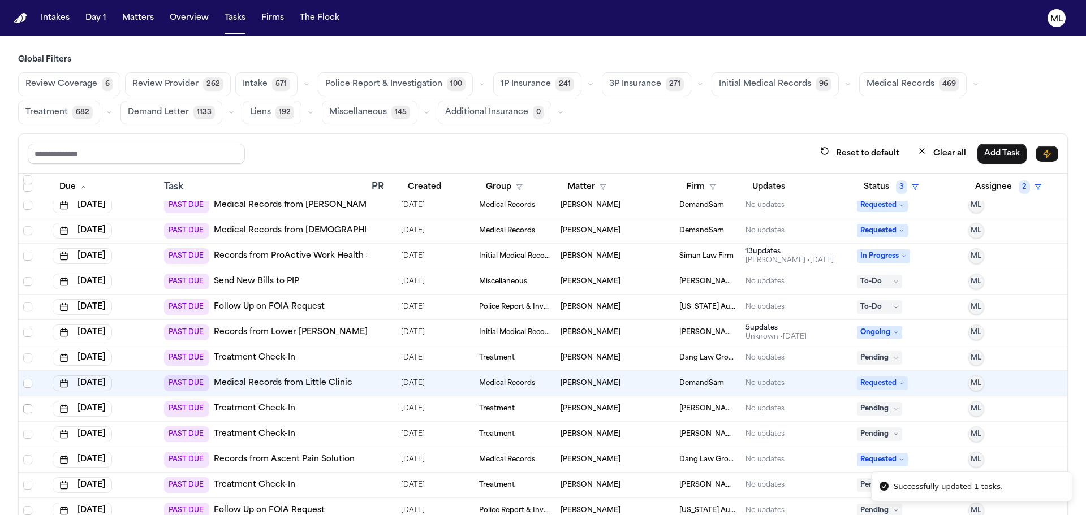
click at [29, 410] on span "Select row" at bounding box center [27, 408] width 9 height 9
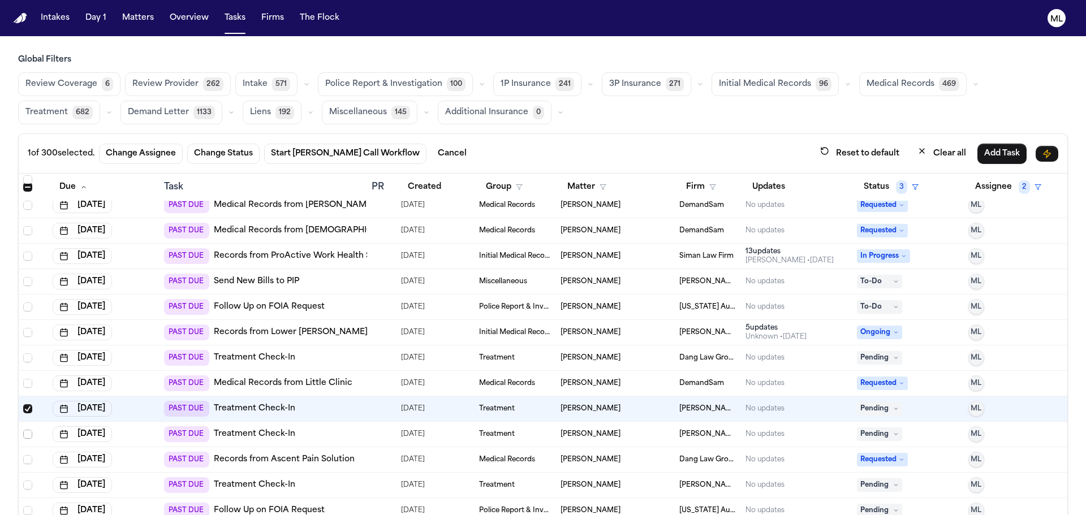
click at [25, 434] on span "Select row" at bounding box center [27, 434] width 9 height 9
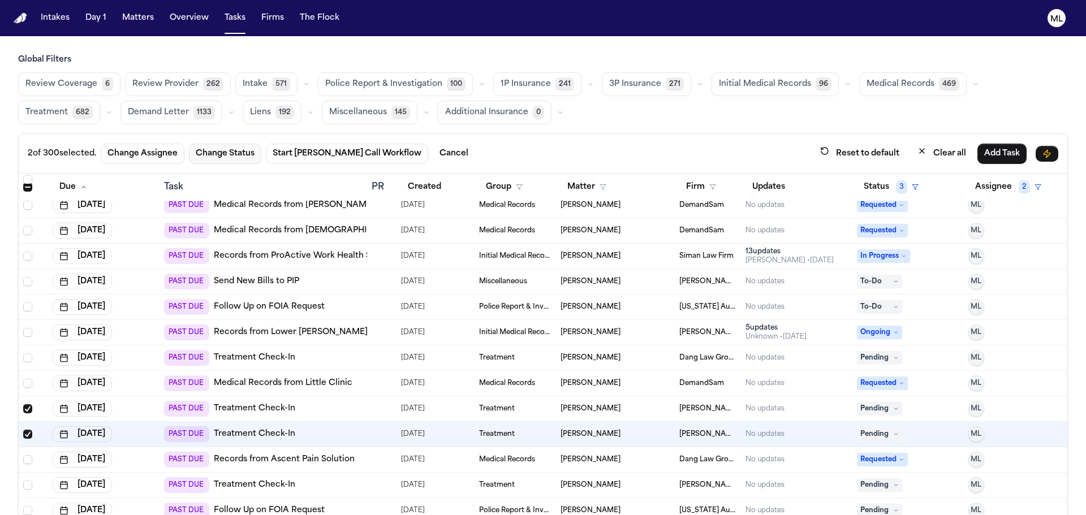
click at [240, 150] on button "Change Status" at bounding box center [225, 154] width 72 height 20
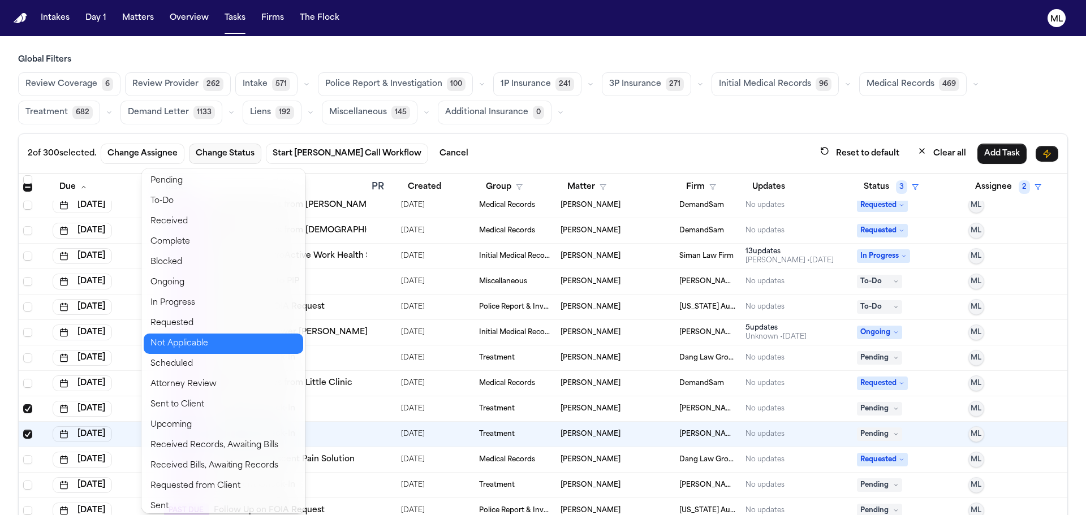
click at [196, 340] on button "Not Applicable" at bounding box center [224, 344] width 160 height 20
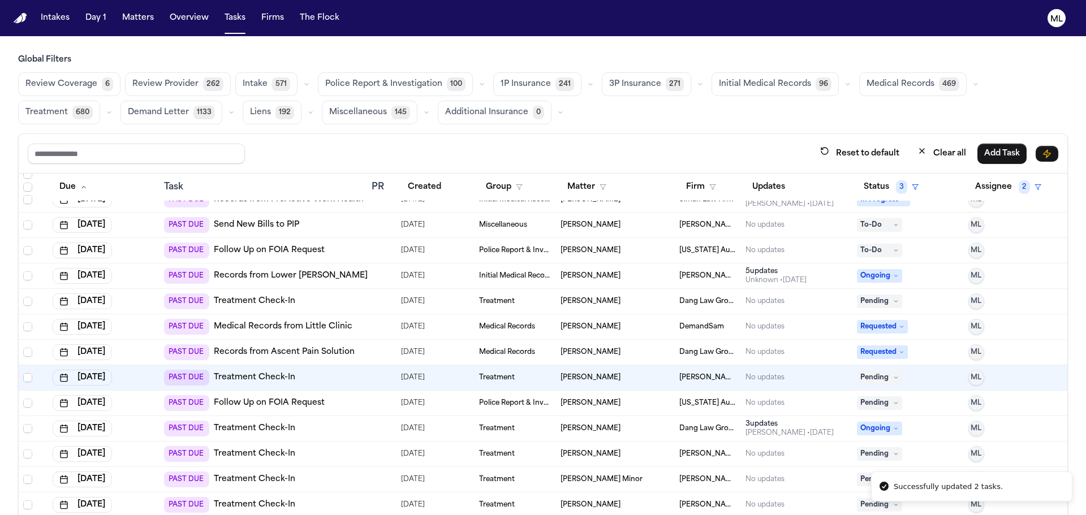
scroll to position [2489, 0]
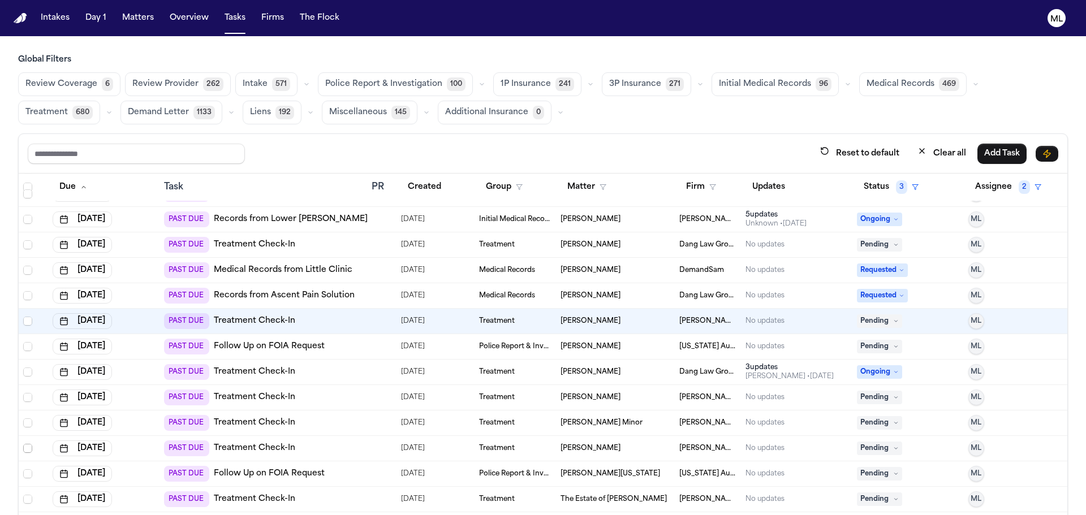
click at [25, 447] on span "Select row" at bounding box center [27, 448] width 9 height 9
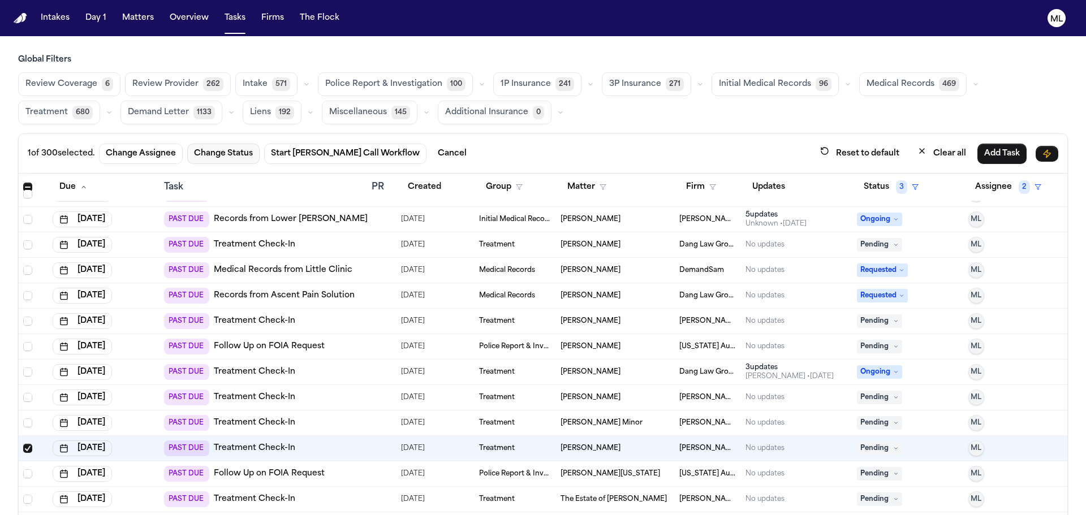
click at [242, 152] on button "Change Status" at bounding box center [223, 154] width 72 height 20
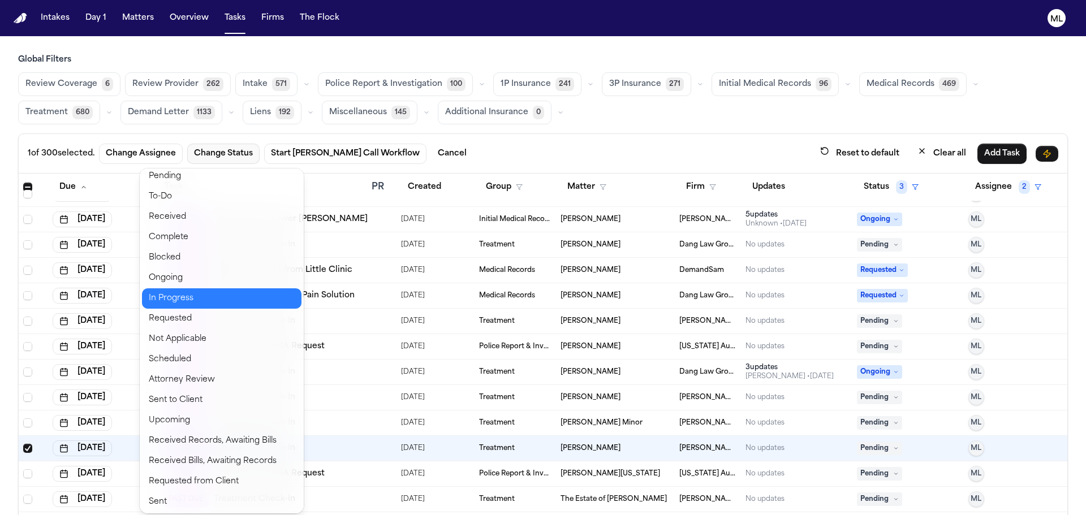
scroll to position [6, 0]
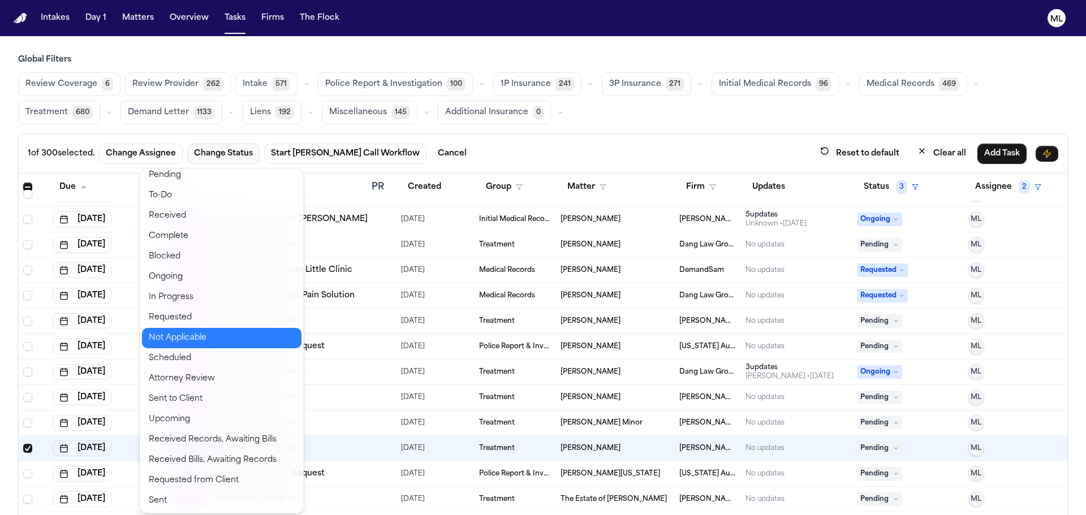
click at [208, 330] on button "Not Applicable" at bounding box center [222, 338] width 160 height 20
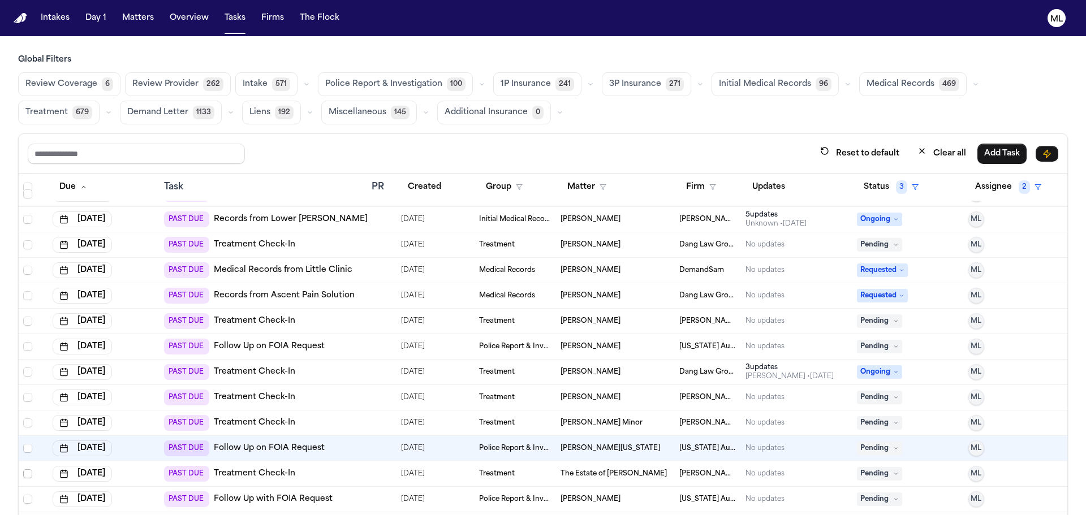
click at [27, 475] on span "Select row" at bounding box center [27, 474] width 9 height 9
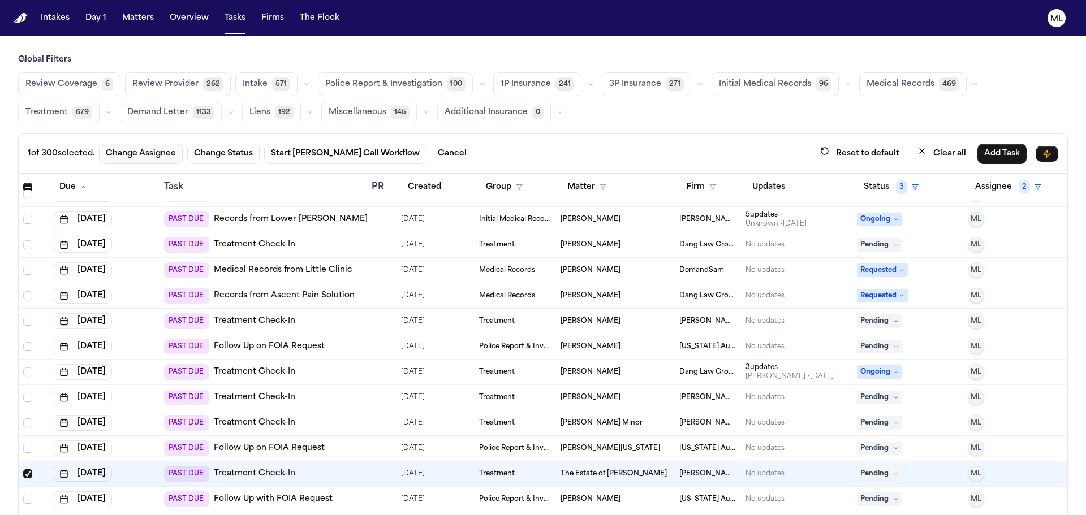
click at [153, 148] on button "Change Assignee" at bounding box center [141, 154] width 84 height 20
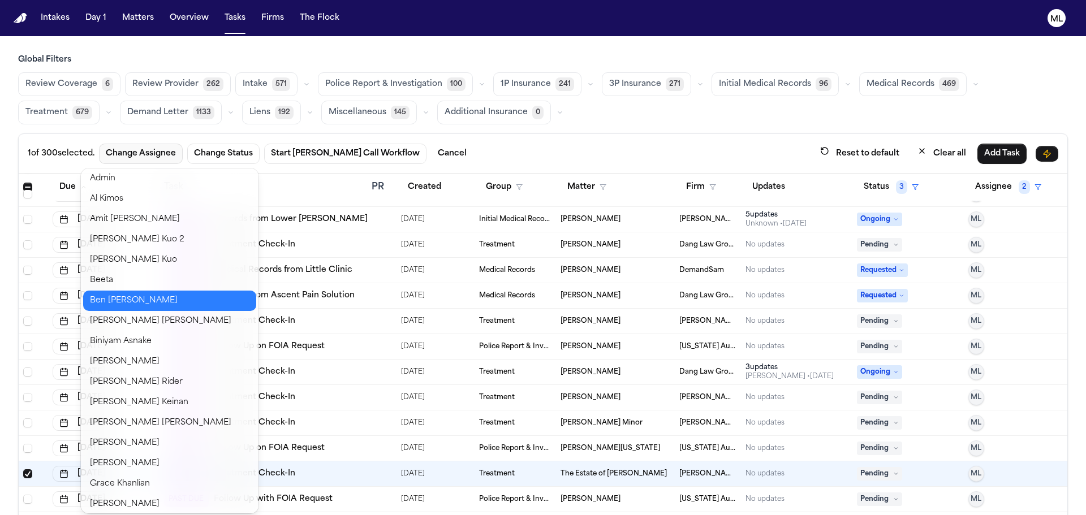
scroll to position [170, 0]
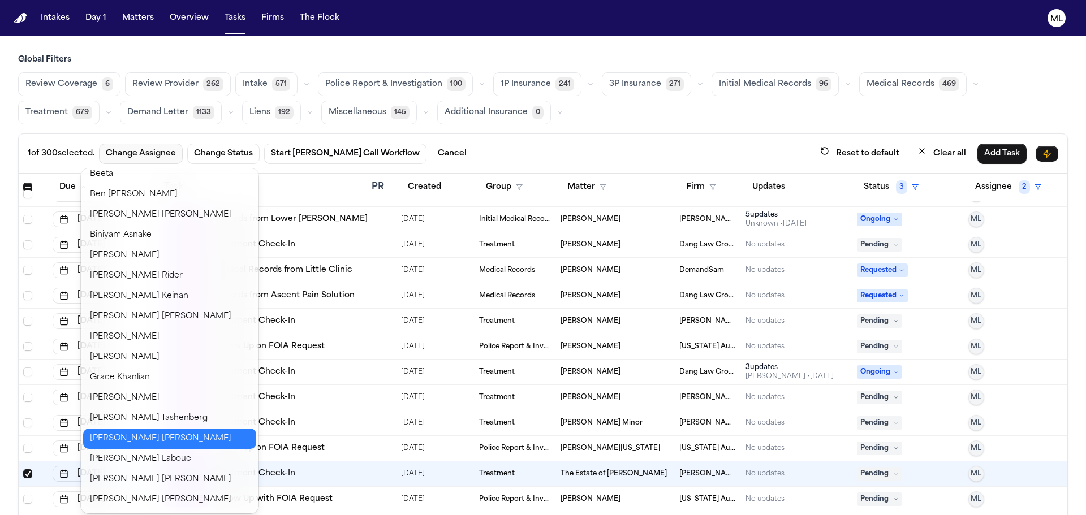
click at [137, 434] on button "Jessica Barrett" at bounding box center [169, 439] width 173 height 20
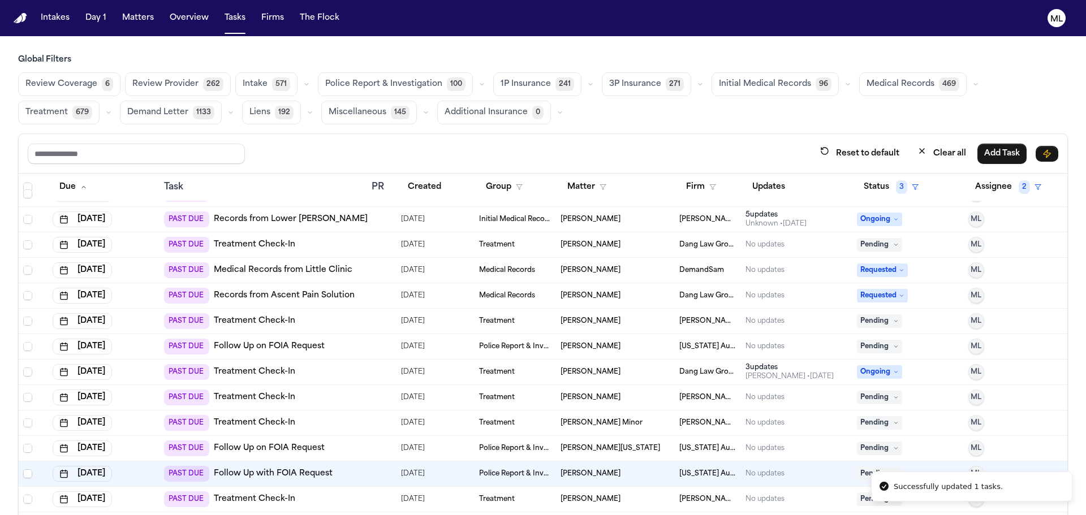
scroll to position [2546, 0]
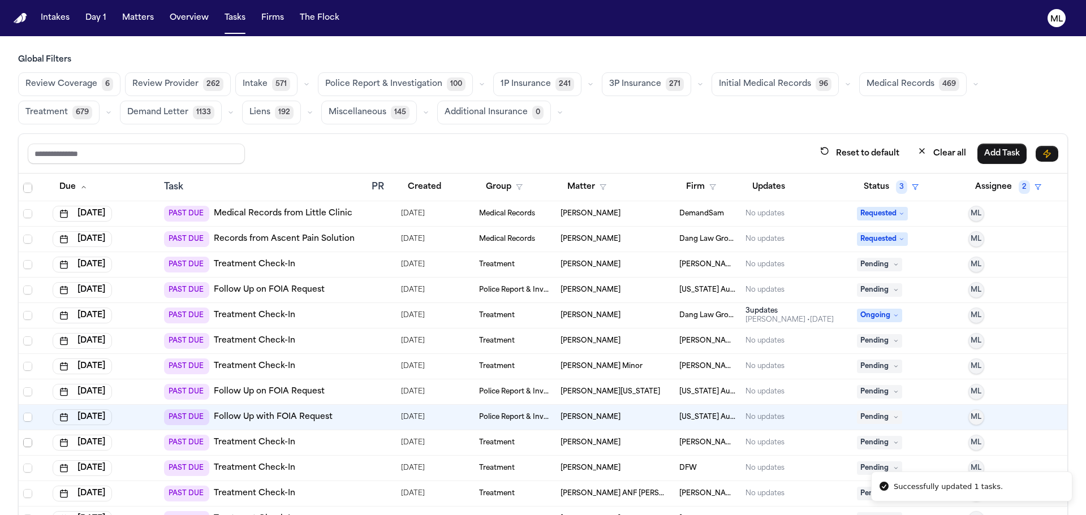
drag, startPoint x: 24, startPoint y: 444, endPoint x: 27, endPoint y: 480, distance: 36.3
click at [24, 444] on span "Select row" at bounding box center [27, 442] width 9 height 9
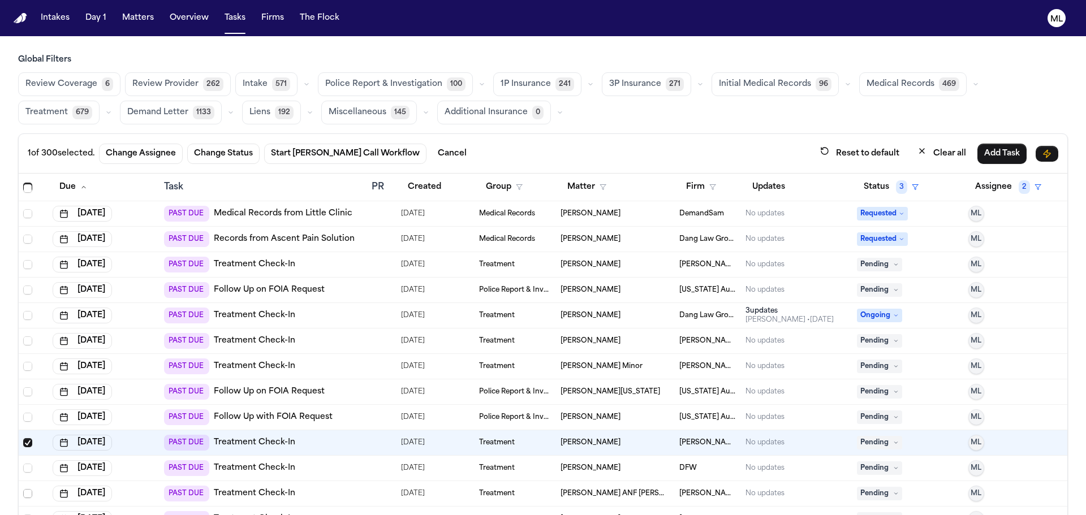
click at [29, 492] on span "Select row" at bounding box center [27, 493] width 9 height 9
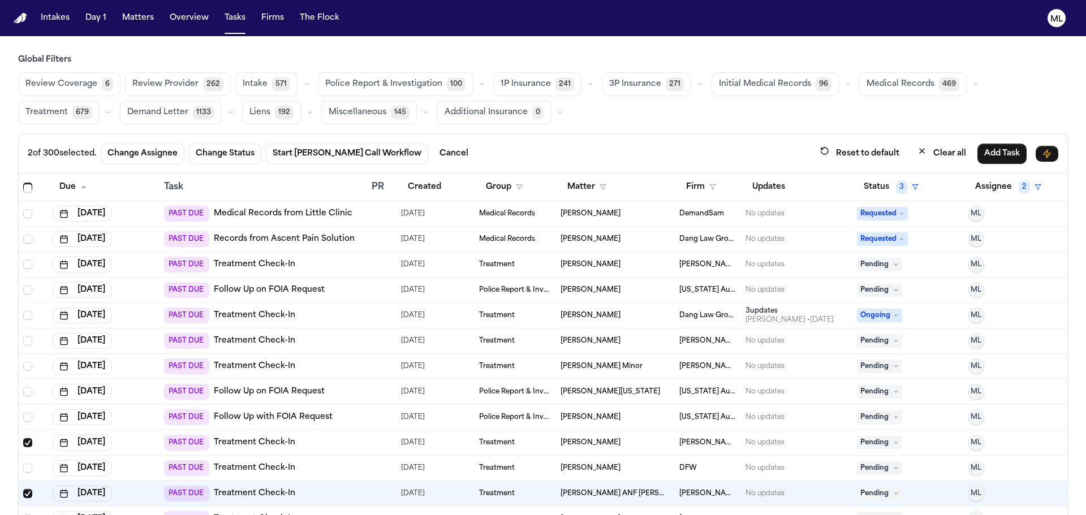
scroll to position [2659, 0]
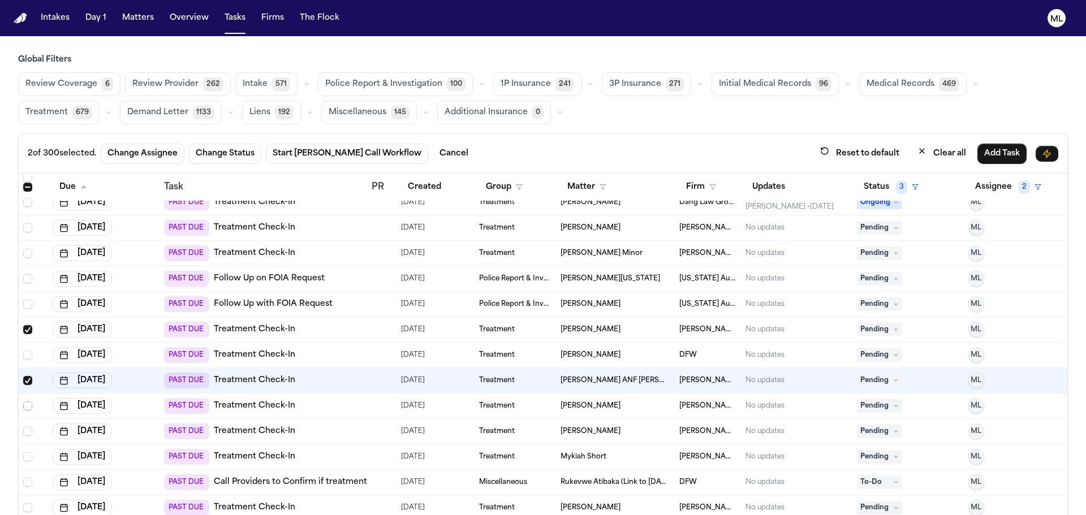
click at [25, 405] on span "Select row" at bounding box center [27, 406] width 9 height 9
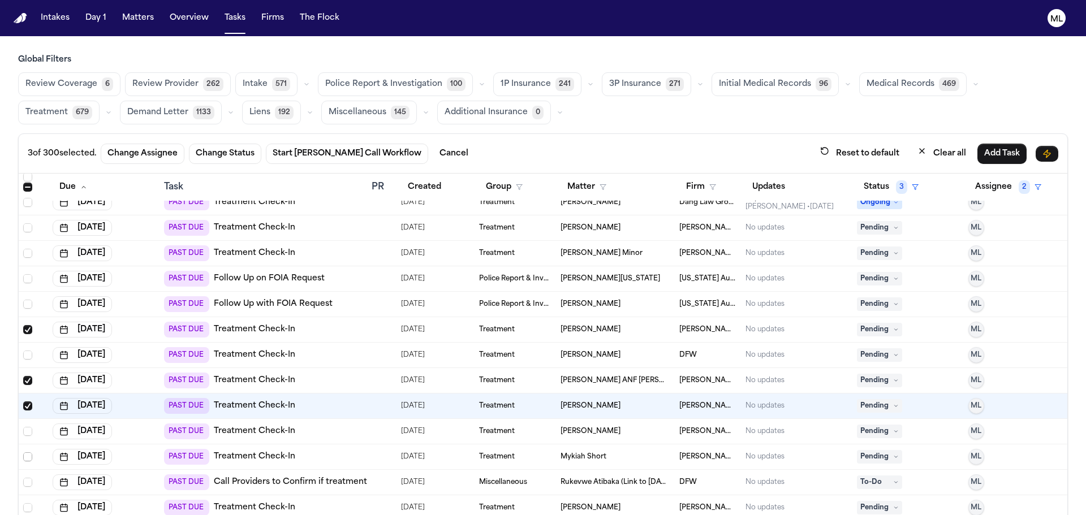
click at [30, 457] on span "Select row" at bounding box center [27, 457] width 9 height 9
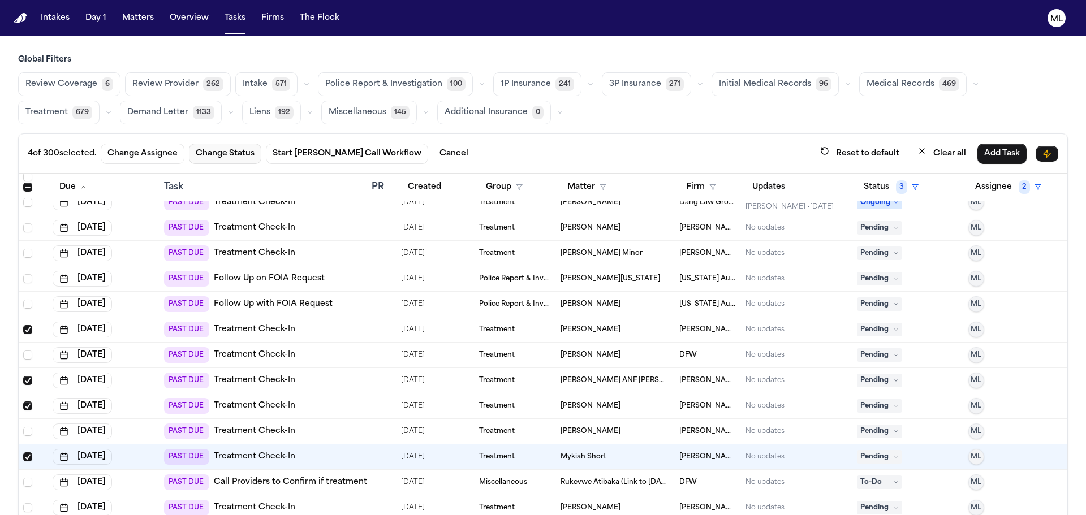
click at [229, 156] on button "Change Status" at bounding box center [225, 154] width 72 height 20
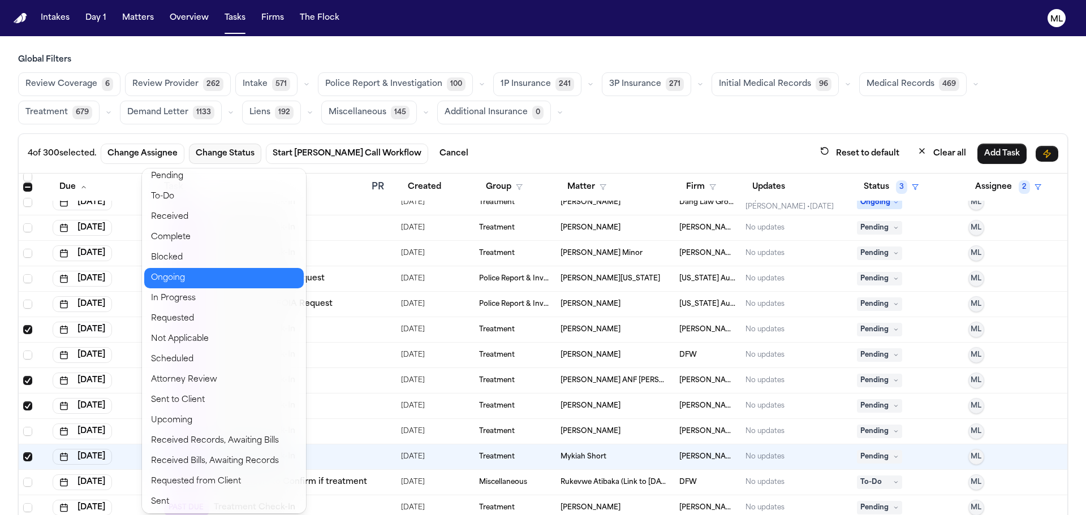
scroll to position [6, 0]
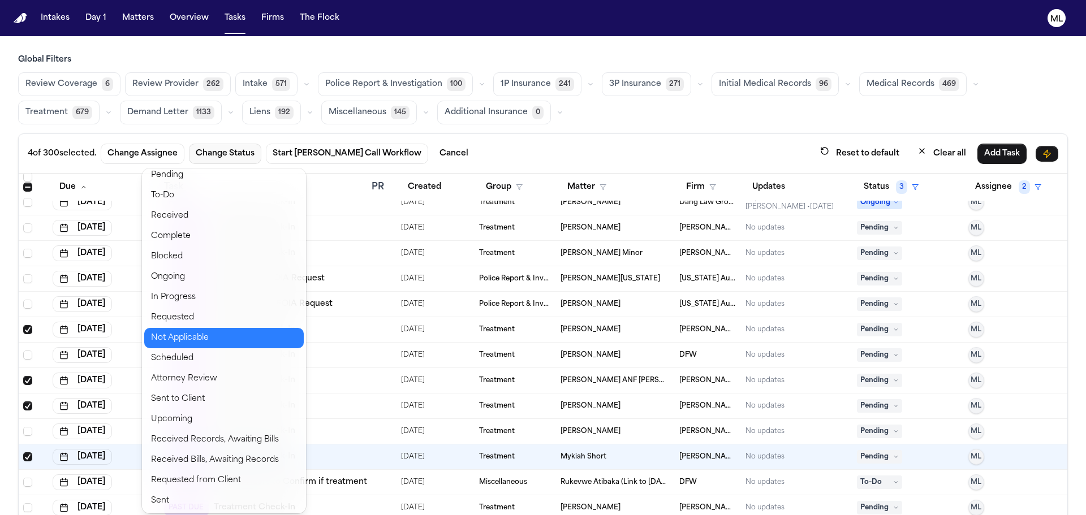
click at [182, 330] on button "Not Applicable" at bounding box center [224, 338] width 160 height 20
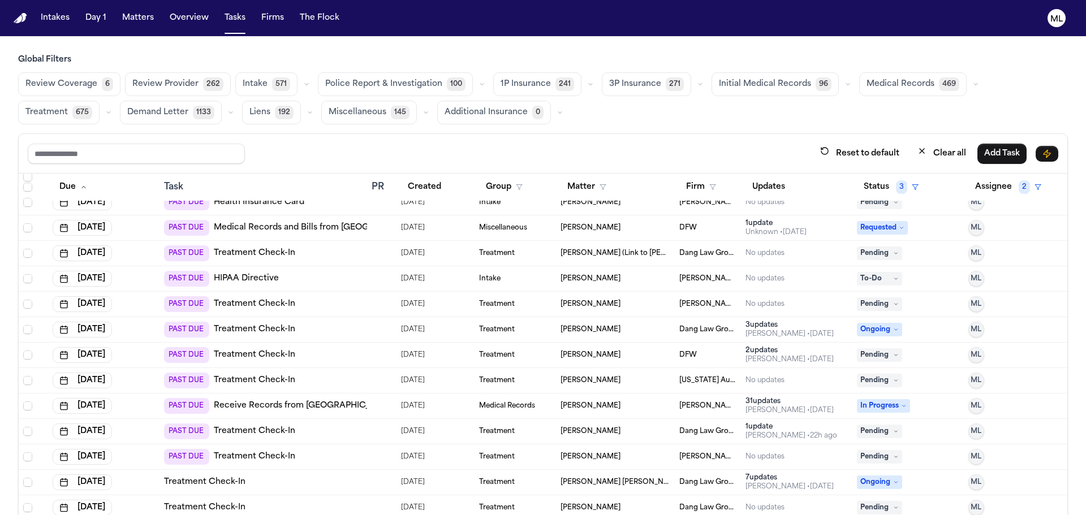
scroll to position [2942, 0]
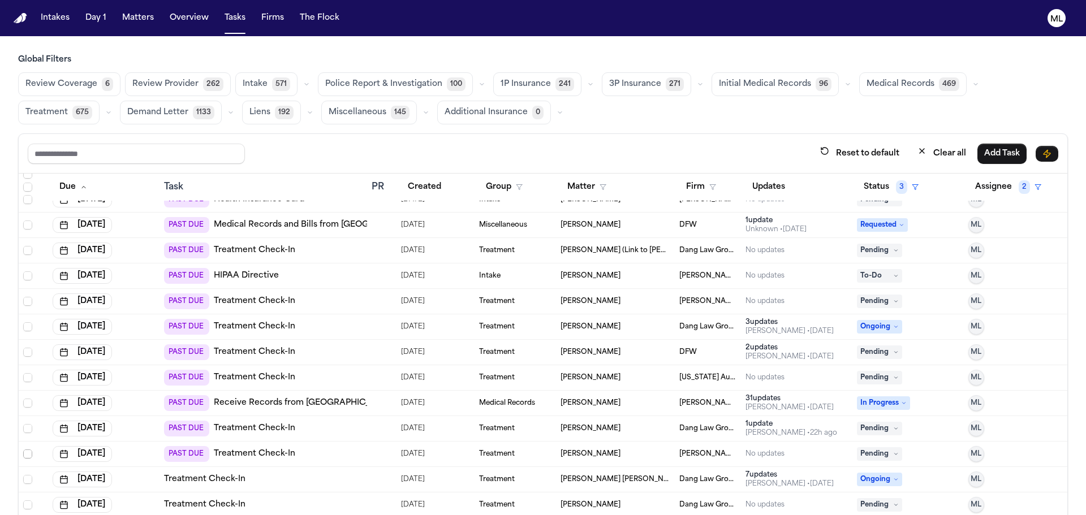
click at [28, 453] on span "Select row" at bounding box center [27, 454] width 9 height 9
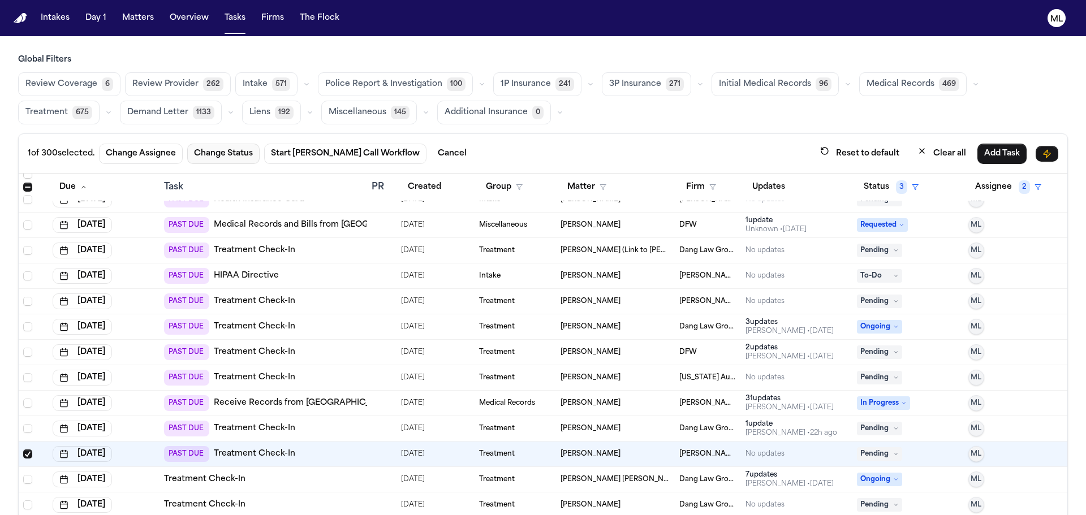
click at [224, 153] on button "Change Status" at bounding box center [223, 154] width 72 height 20
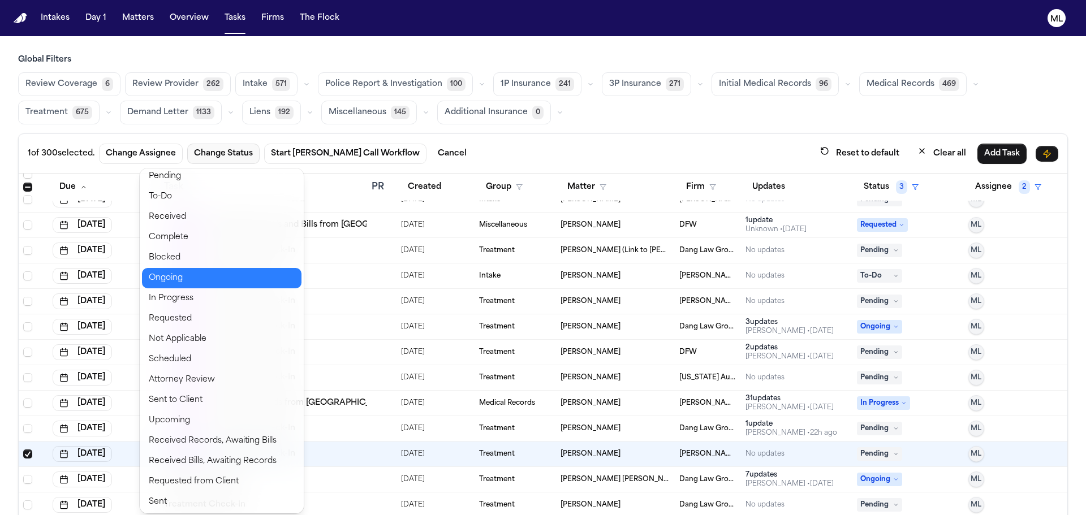
scroll to position [6, 0]
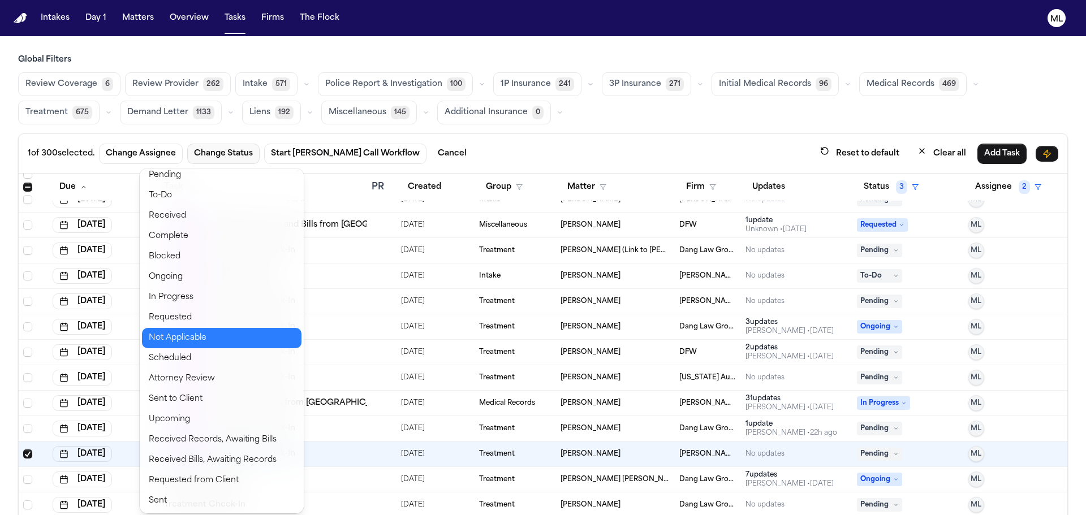
click at [215, 334] on button "Not Applicable" at bounding box center [222, 338] width 160 height 20
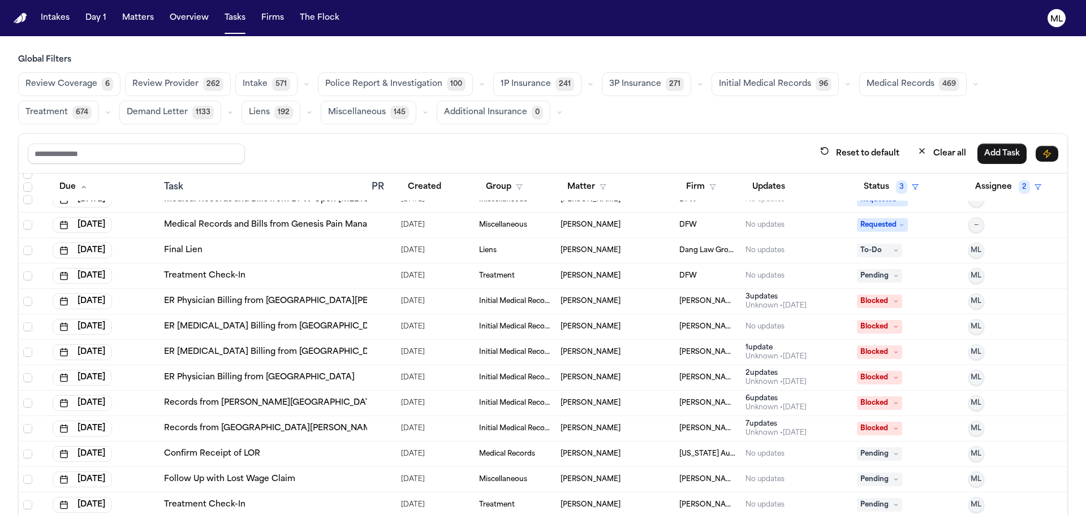
scroll to position [3507, 0]
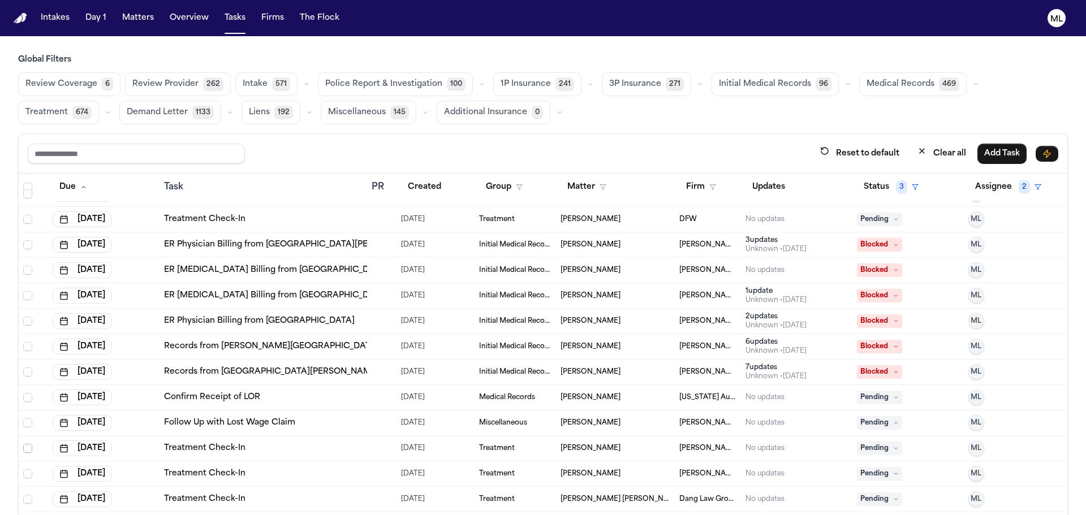
click at [30, 449] on span "Select row" at bounding box center [27, 448] width 9 height 9
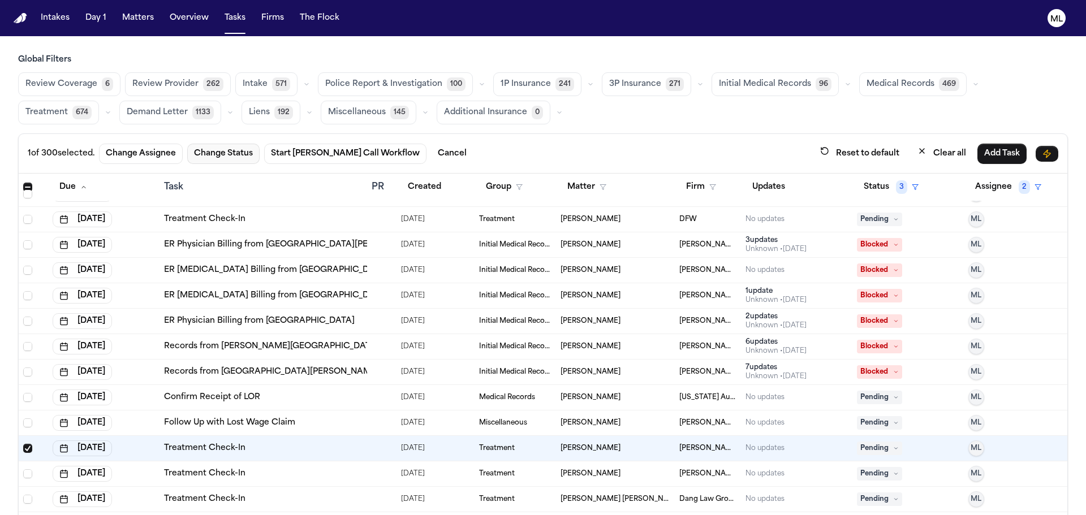
click at [235, 156] on button "Change Status" at bounding box center [223, 154] width 72 height 20
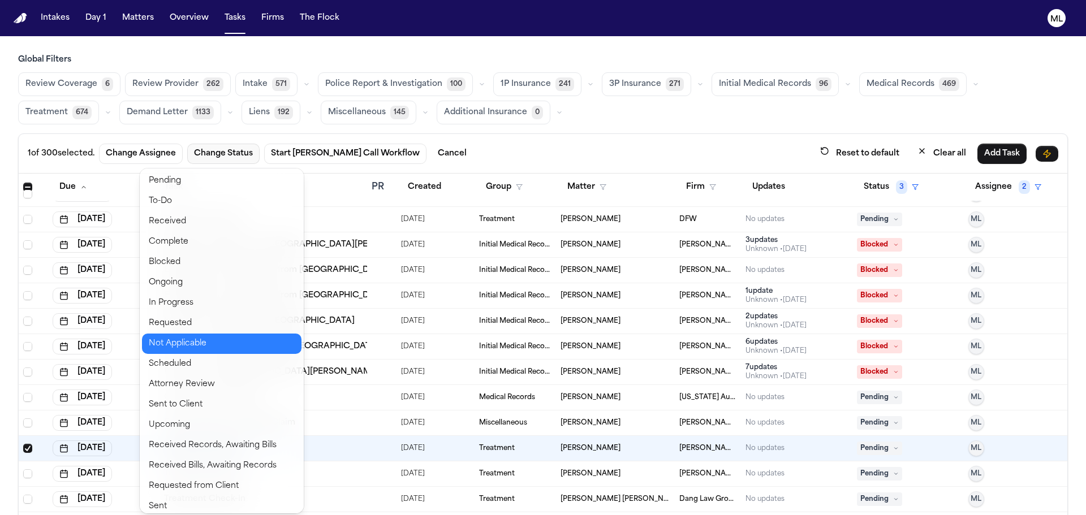
click at [200, 345] on button "Not Applicable" at bounding box center [222, 344] width 160 height 20
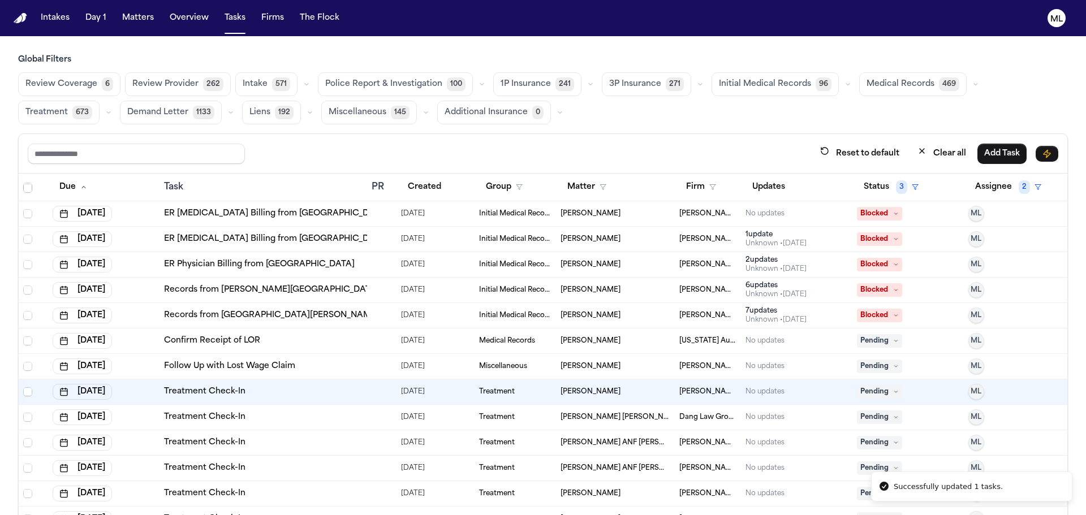
scroll to position [3677, 0]
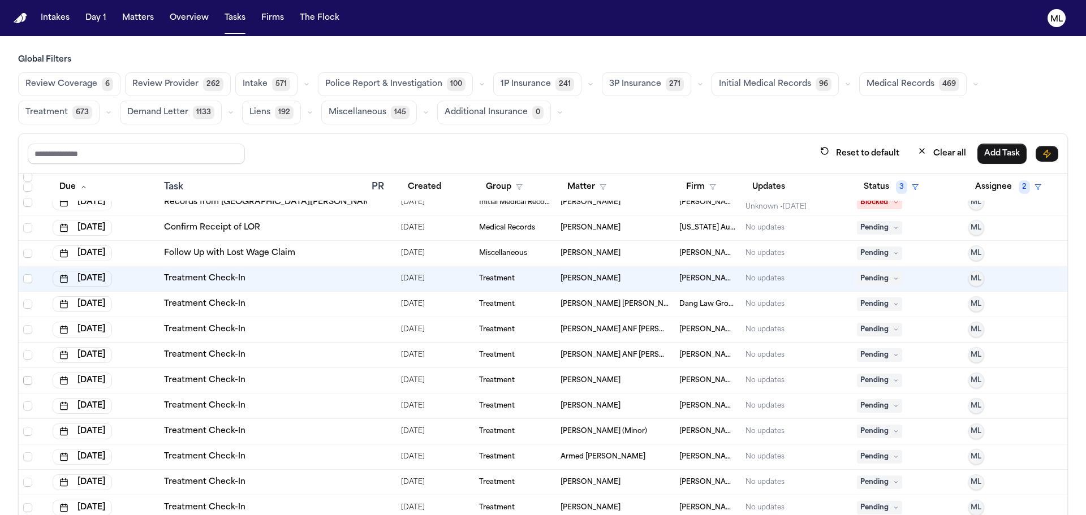
click at [27, 378] on span "Select row" at bounding box center [27, 380] width 9 height 9
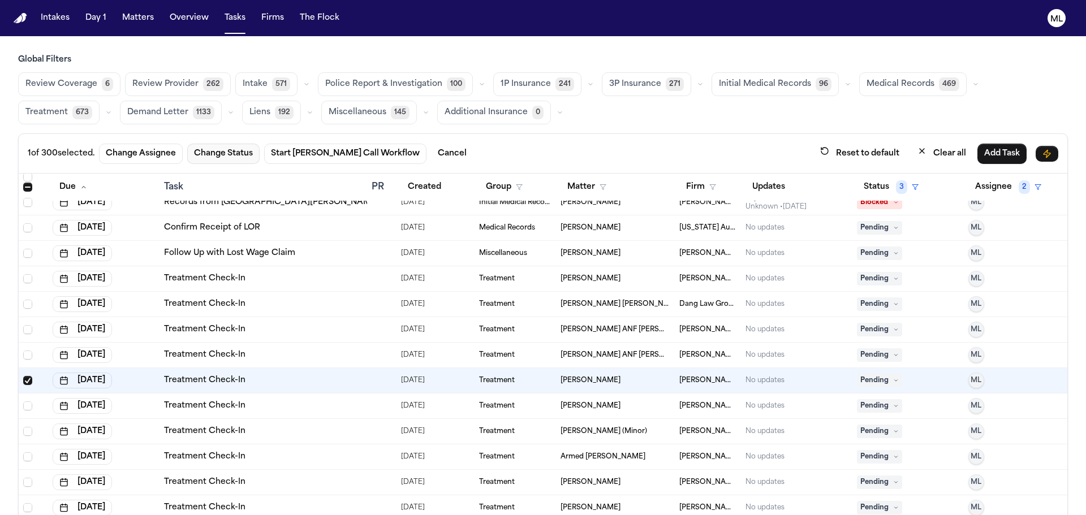
click at [234, 150] on button "Change Status" at bounding box center [223, 154] width 72 height 20
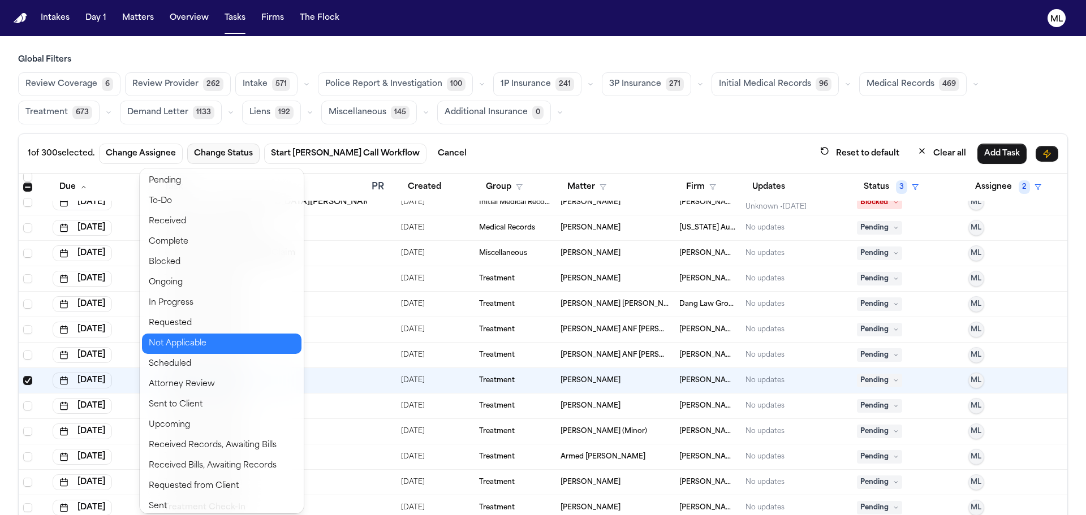
click at [174, 338] on button "Not Applicable" at bounding box center [222, 344] width 160 height 20
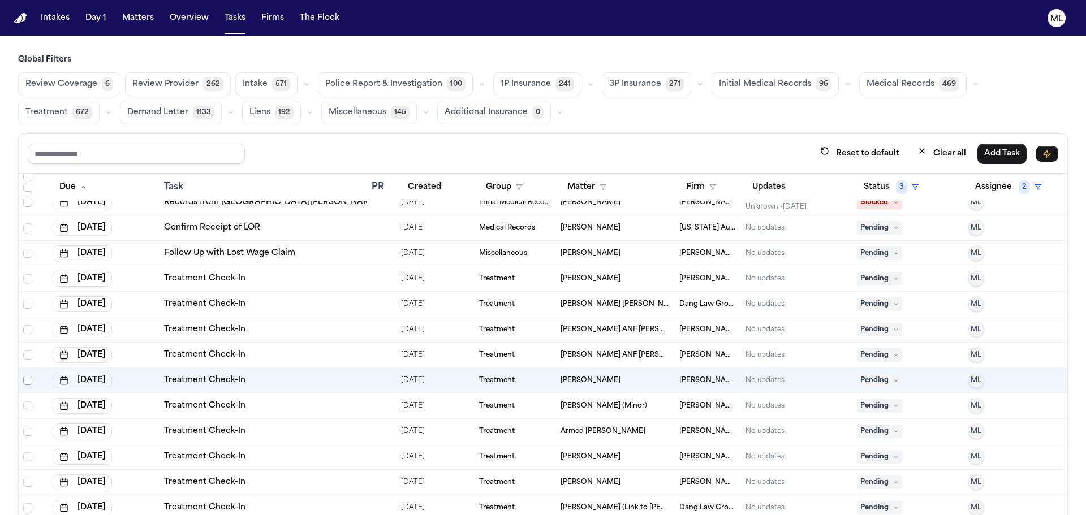
click at [28, 380] on span "Select row" at bounding box center [27, 380] width 9 height 9
click at [162, 158] on button "Change Assignee" at bounding box center [141, 154] width 84 height 20
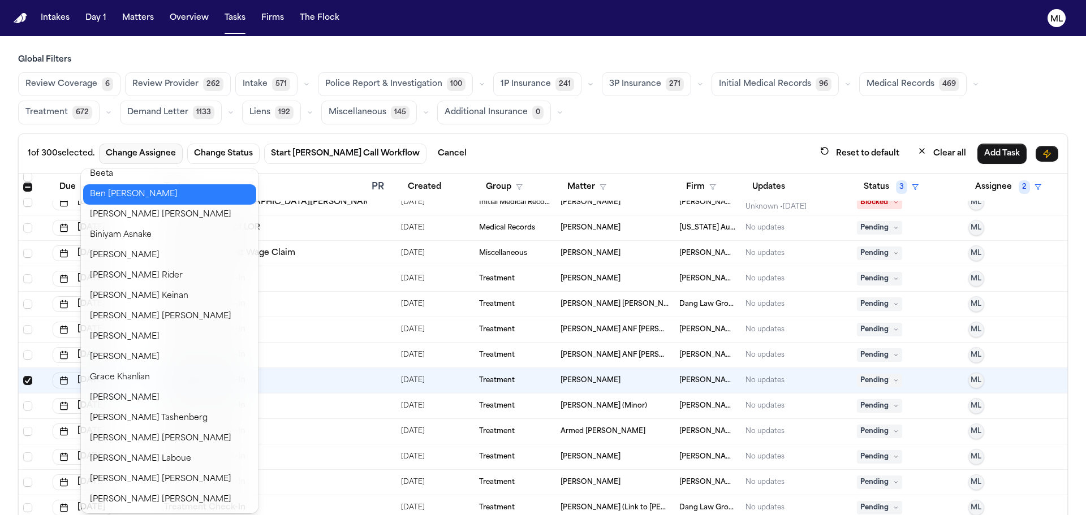
scroll to position [283, 0]
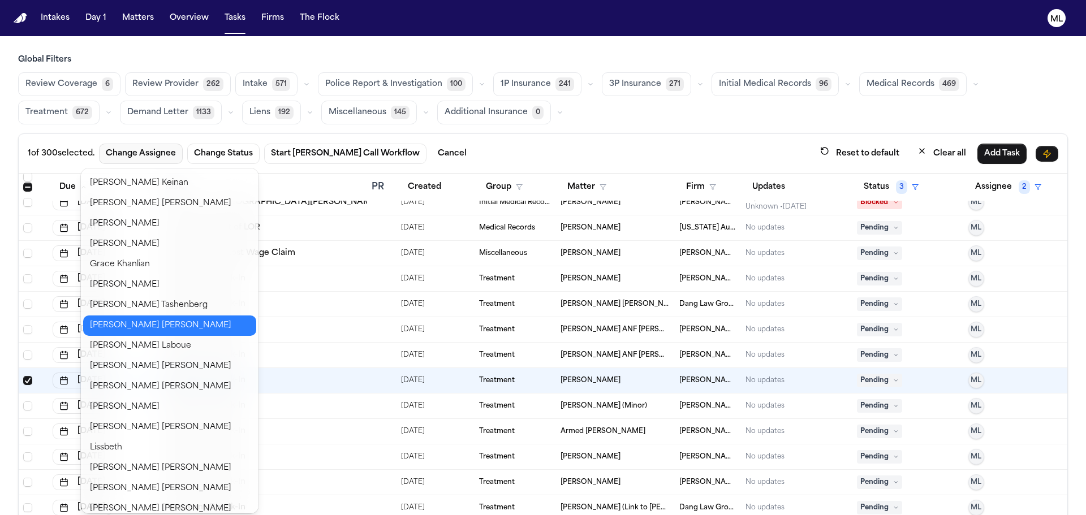
click at [150, 325] on button "Jessica Barrett" at bounding box center [169, 326] width 173 height 20
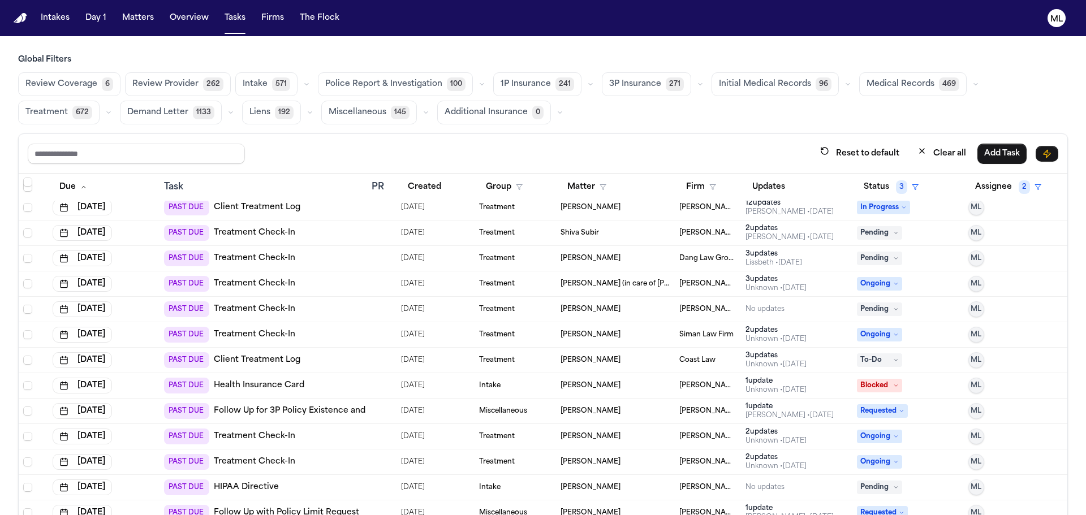
scroll to position [0, 0]
